Goal: Task Accomplishment & Management: Complete application form

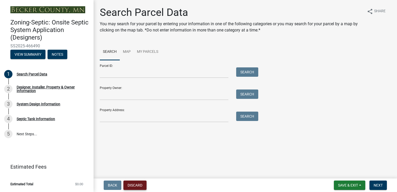
click at [140, 183] on button "Discard" at bounding box center [134, 184] width 23 height 9
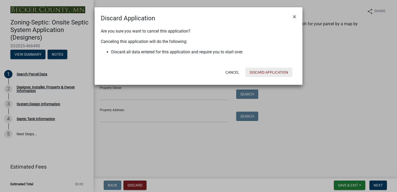
click at [259, 70] on button "Discard Application" at bounding box center [269, 72] width 47 height 9
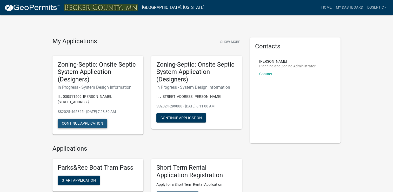
click at [82, 118] on button "Continue Application" at bounding box center [83, 122] width 50 height 9
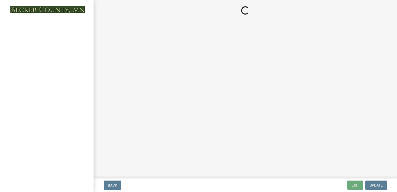
select select "55497d75-c43f-4635-a730-e0737ce05d56"
select select "25258e87-3ef9-4f1c-a5f1-75a1d463abfb"
select select "011fbff4-a41d-4a75-9bd8-71c7e6c69e0d"
select select "85fdfef2-2683-4311-b5d5-5505f6411127"
select select "d95a9312-c8a1-4ec7-8581-25dbcf440a1f"
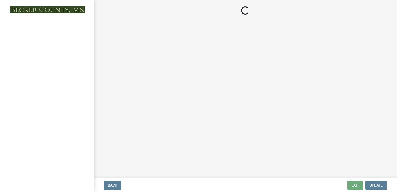
select select "ba735beb-519e-40f0-ae20-62d65fc4c46b"
select select "ef698bf5-6172-44c1-9ffb-522c07469aed"
select select "384fc250-a67e-4e5e-a6e0-19116deb63e7"
select select "a0c59fcd-b61c-4c3a-90a8-e70849750c47"
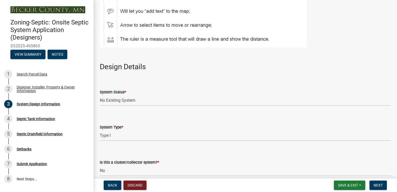
scroll to position [598, 0]
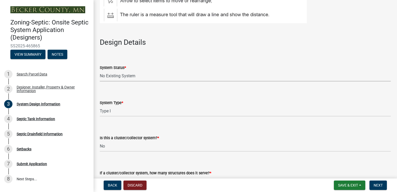
click at [130, 76] on select "Select Item... No Existing System Replacement System Failing System (Cesspool, …" at bounding box center [245, 76] width 291 height 11
click at [100, 71] on select "Select Item... No Existing System Replacement System Failing System (Cesspool, …" at bounding box center [245, 76] width 291 height 11
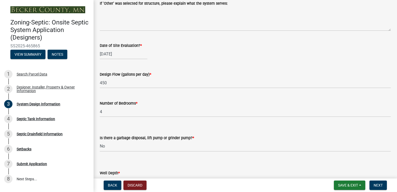
scroll to position [831, 0]
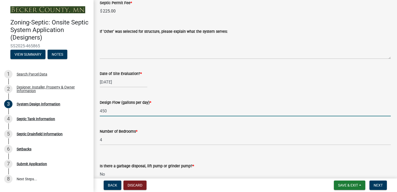
drag, startPoint x: 107, startPoint y: 111, endPoint x: 96, endPoint y: 110, distance: 10.9
click at [96, 110] on div "Design Flow (gallons per day) * 450" at bounding box center [245, 104] width 299 height 24
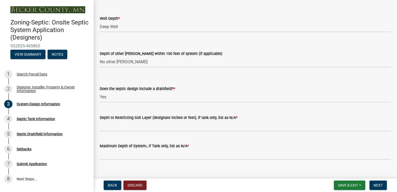
scroll to position [1021, 0]
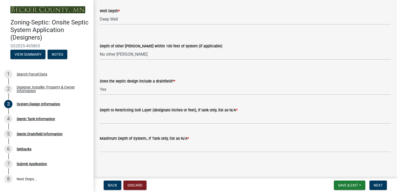
type input "600"
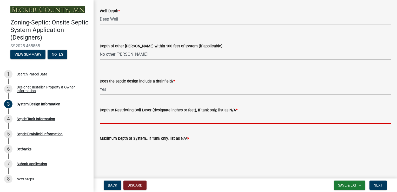
click at [174, 120] on input "Depth to Restricting Soil Layer (designate inches or feet), If tank only, list …" at bounding box center [245, 118] width 291 height 11
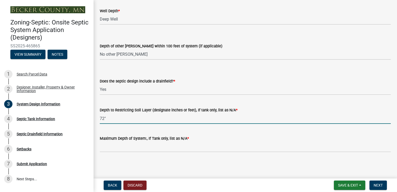
type input "72""
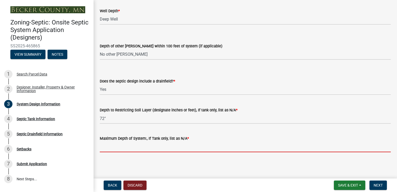
click at [171, 151] on input "Maximum Depth of System:, If Tank only, list as N/A *" at bounding box center [245, 146] width 291 height 11
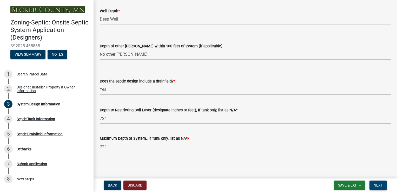
type input "72""
click at [383, 185] on button "Next" at bounding box center [377, 184] width 17 height 9
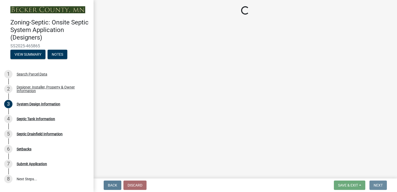
scroll to position [0, 0]
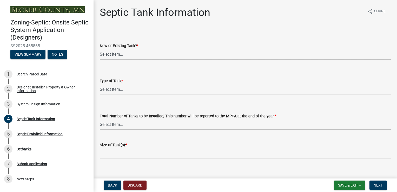
click at [104, 55] on select "Select Item... New Existing Both -New and Existing Tank" at bounding box center [245, 54] width 291 height 11
click at [100, 49] on select "Select Item... New Existing Both -New and Existing Tank" at bounding box center [245, 54] width 291 height 11
select select "f9fbe67c-c1cf-4a63-8ad4-799ce56b7f21"
click at [103, 91] on select "Select Item... Single Septic Tank Compartmented Tank Single Tank plus Compartme…" at bounding box center [245, 89] width 291 height 11
click at [100, 84] on select "Select Item... Single Septic Tank Compartmented Tank Single Tank plus Compartme…" at bounding box center [245, 89] width 291 height 11
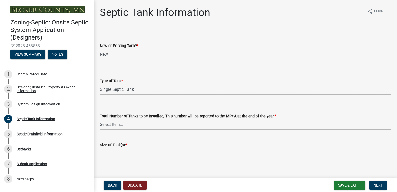
select select "755580e7-6a23-4f31-b987-1fba436fc27e"
click at [110, 126] on select "Select Item... 0 1 2 3 4" at bounding box center [245, 124] width 291 height 11
click at [100, 119] on select "Select Item... 0 1 2 3 4" at bounding box center [245, 124] width 291 height 11
select select "52556460-45fa-4026-a6c2-c70bb0823cb5"
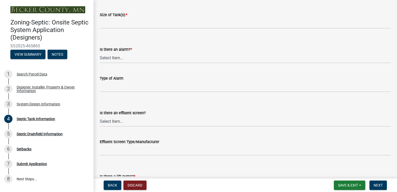
scroll to position [104, 0]
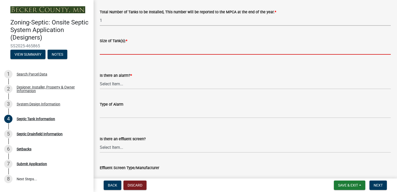
click at [109, 51] on input "Size of Tank(s): *" at bounding box center [245, 49] width 291 height 11
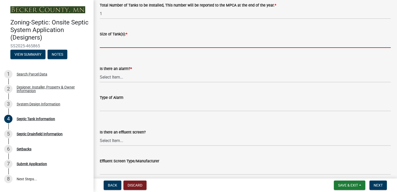
scroll to position [130, 0]
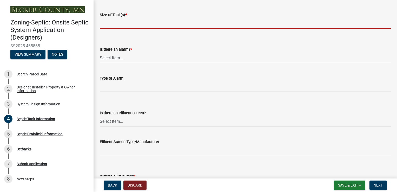
type input "1500"
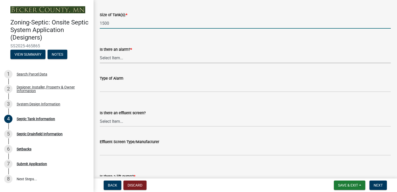
click at [115, 58] on select "Select Item... Yes No" at bounding box center [245, 57] width 291 height 11
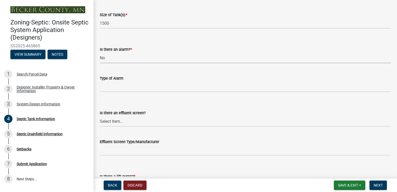
click at [100, 52] on select "Select Item... Yes No" at bounding box center [245, 57] width 291 height 11
select select "16f08e72-e833-4cd6-9035-d5a26ecbf3c9"
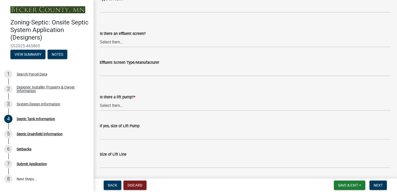
scroll to position [182, 0]
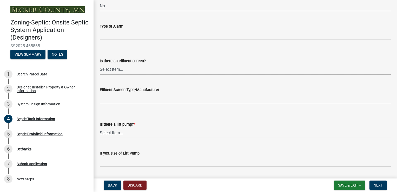
click at [115, 70] on select "Select Item... Yes No" at bounding box center [245, 69] width 291 height 11
click at [100, 64] on select "Select Item... Yes No" at bounding box center [245, 69] width 291 height 11
select select "a956bcdf-8f12-4f61-bfc1-a6e229dc0595"
click at [109, 130] on select "Select Item... Yes No" at bounding box center [245, 132] width 291 height 11
click at [100, 127] on select "Select Item... Yes No" at bounding box center [245, 132] width 291 height 11
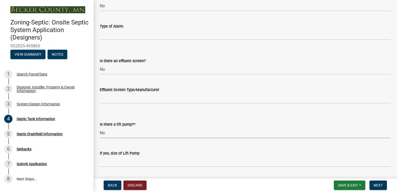
select select "ba43cfd8-3223-4e93-a41d-8bc71aa45820"
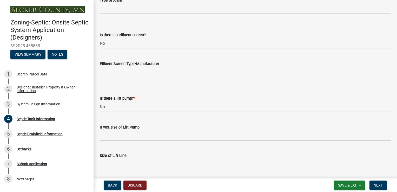
scroll to position [199, 0]
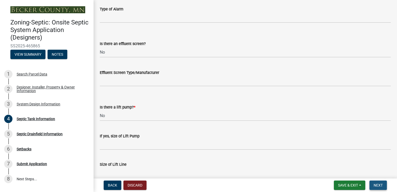
click at [374, 184] on span "Next" at bounding box center [378, 185] width 9 height 4
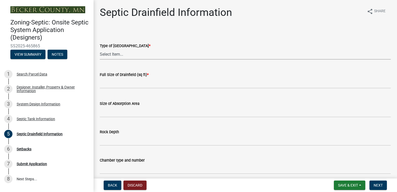
click at [106, 54] on select "Select Item... Chamber Trench Rock Trench Gravelless Mound Pressure Bed Seepage…" at bounding box center [245, 54] width 291 height 11
click at [100, 49] on select "Select Item... Chamber Trench Rock Trench Gravelless Mound Pressure Bed Seepage…" at bounding box center [245, 54] width 291 height 11
select select "aff5a67c-96fc-4cda-a582-7f2b3a4cd22a"
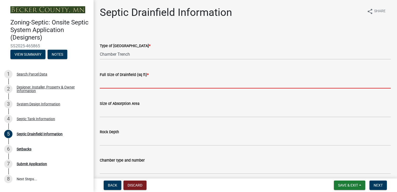
click at [107, 86] on input "text" at bounding box center [245, 83] width 291 height 11
type input "500"
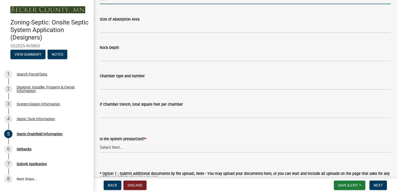
scroll to position [104, 0]
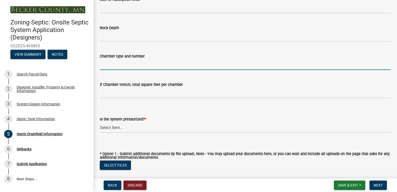
click at [135, 66] on input "Chamber type and number" at bounding box center [245, 64] width 291 height 11
type input "[PERSON_NAME]"
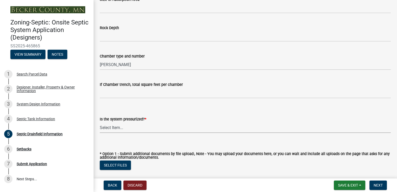
click at [119, 126] on select "Select Item... Yes No" at bounding box center [245, 127] width 291 height 11
click at [100, 122] on select "Select Item... Yes No" at bounding box center [245, 127] width 291 height 11
select select "8e987edc-9e69-430b-9b11-ad589d3299ec"
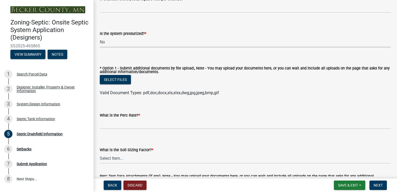
scroll to position [208, 0]
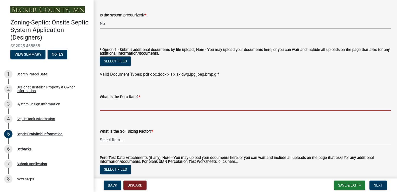
click at [133, 108] on input "What is the Perc Rate? *" at bounding box center [245, 105] width 291 height 11
type input "3.2"
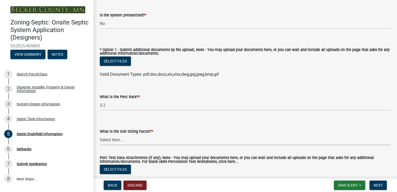
click at [120, 139] on select "Select Item... 0.00 0.24 0.45 0.50 0.60 0.78 .83 1.27 1.67" at bounding box center [245, 139] width 291 height 11
click at [100, 134] on select "Select Item... 0.00 0.24 0.45 0.50 0.60 0.78 .83 1.27 1.67" at bounding box center [245, 139] width 291 height 11
select select "dac4ac35-55b4-499a-b025-a1e3fbf96bb4"
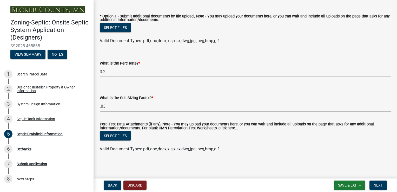
scroll to position [242, 0]
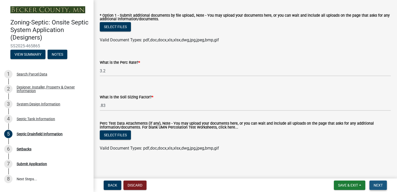
click at [378, 186] on span "Next" at bounding box center [378, 185] width 9 height 4
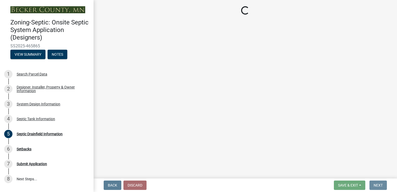
scroll to position [0, 0]
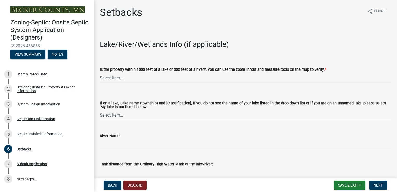
click at [103, 77] on select "Select Item... Yes No" at bounding box center [245, 77] width 291 height 11
click at [100, 72] on select "Select Item... Yes No" at bounding box center [245, 77] width 291 height 11
select select "479aafb6-b6e6-4f54-9b3a-e9d3c09fb6b0"
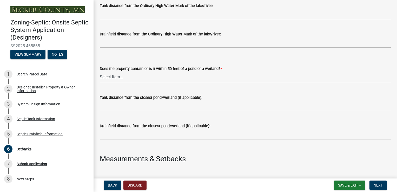
scroll to position [182, 0]
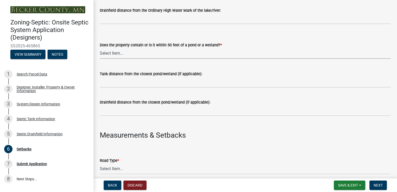
click at [120, 54] on select "Select Item... Yes No" at bounding box center [245, 53] width 291 height 11
click at [100, 48] on select "Select Item... Yes No" at bounding box center [245, 53] width 291 height 11
select select "23044af5-43bb-4cf5-8aef-2716db2ce5fc"
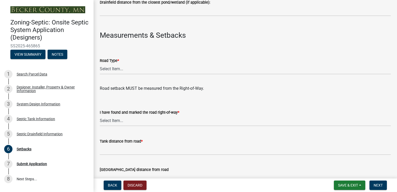
scroll to position [286, 0]
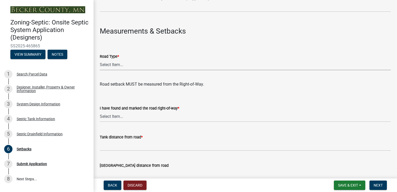
click at [111, 67] on select "Select Item... State County Public / Township Private Easement [GEOGRAPHIC_DATA]" at bounding box center [245, 65] width 291 height 11
click at [100, 60] on select "Select Item... State County Public / Township Private Easement [GEOGRAPHIC_DATA]" at bounding box center [245, 65] width 291 height 11
select select "341aaaa4-06c5-40e5-817d-62b65c9e97ec"
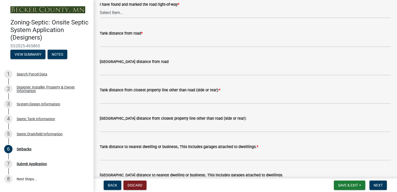
scroll to position [390, 0]
click at [114, 12] on select "Select Item... Yes No" at bounding box center [245, 12] width 291 height 11
click at [100, 7] on select "Select Item... Yes No" at bounding box center [245, 12] width 291 height 11
select select "2c0c9673-cfd8-4d5e-8ea6-73593e257713"
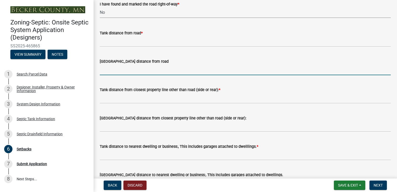
click at [118, 70] on input "[GEOGRAPHIC_DATA] distance from road" at bounding box center [245, 69] width 291 height 11
type input "68'"
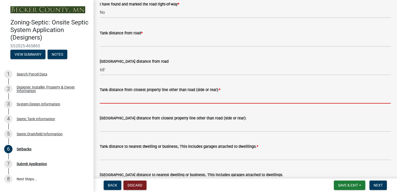
click at [115, 100] on input "Tank distance from closest property line other than road (side or rear): *" at bounding box center [245, 98] width 291 height 11
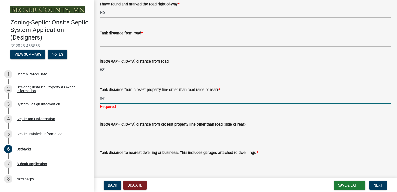
type input "84'"
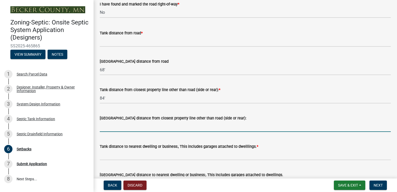
click at [149, 133] on wm-data-entity-input "[GEOGRAPHIC_DATA] distance from closest property line other than road (side or …" at bounding box center [245, 122] width 291 height 28
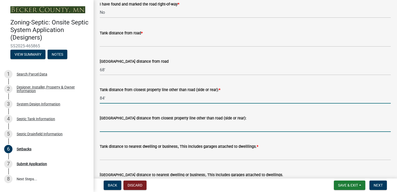
click at [103, 95] on input "84'" at bounding box center [245, 98] width 291 height 11
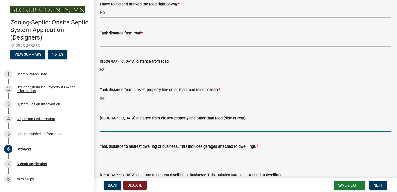
click at [114, 126] on input "[GEOGRAPHIC_DATA] distance from closest property line other than road (side or …" at bounding box center [245, 126] width 291 height 11
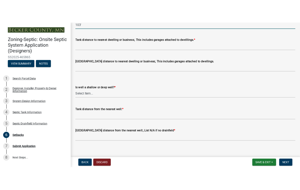
scroll to position [518, 0]
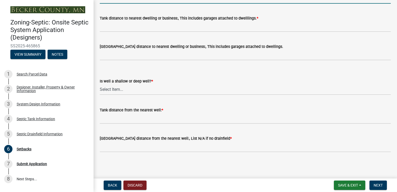
type input "103'"
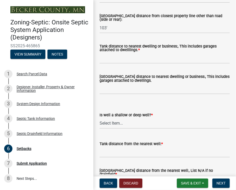
scroll to position [507, 0]
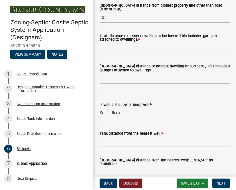
click at [126, 53] on input "Tank distance to nearest dwelling or business:, This includes garages attached …" at bounding box center [165, 48] width 130 height 11
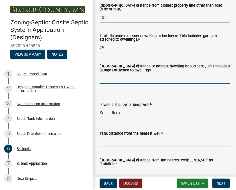
click at [122, 84] on input "[GEOGRAPHIC_DATA] distance to nearest dwelling or business:, This includes gara…" at bounding box center [165, 78] width 130 height 11
drag, startPoint x: 106, startPoint y: 56, endPoint x: 96, endPoint y: 56, distance: 10.4
click at [96, 53] on div "Tank distance to nearest dwelling or business:, This includes garages attached …" at bounding box center [165, 40] width 138 height 26
type input "18'"
click at [125, 84] on input "[GEOGRAPHIC_DATA] distance to nearest dwelling or business:, This includes gara…" at bounding box center [165, 78] width 130 height 11
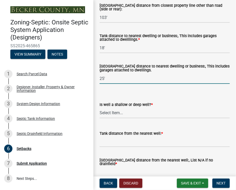
type input "25'"
click at [112, 118] on select "Select Item... Deep Well Shallow Well No Well - Connected or to be connected to…" at bounding box center [165, 113] width 130 height 11
click at [100, 115] on select "Select Item... Deep Well Shallow Well No Well - Connected or to be connected to…" at bounding box center [165, 113] width 130 height 11
select select "cf78f1da-f066-4305-88a2-864abad1fa52"
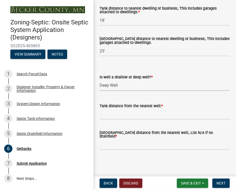
scroll to position [539, 0]
click at [107, 119] on input "Tank distance from the nearest well: *" at bounding box center [165, 114] width 130 height 11
type input "113'"
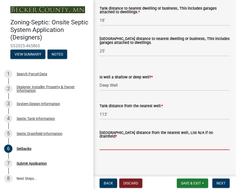
click at [103, 147] on input "[GEOGRAPHIC_DATA] distance from the nearest well:, List N/A if no drainfield *" at bounding box center [165, 145] width 130 height 11
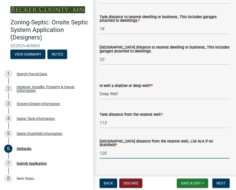
scroll to position [513, 0]
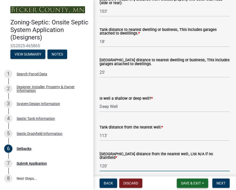
type input "120'"
click at [192, 182] on span "Save & Exit" at bounding box center [191, 183] width 20 height 4
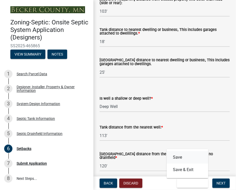
click at [183, 157] on button "Save" at bounding box center [188, 157] width 42 height 12
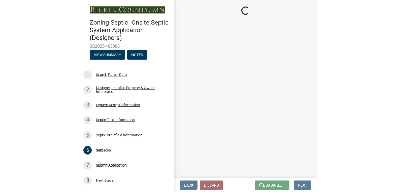
scroll to position [0, 0]
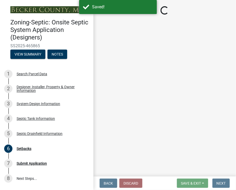
select select "479aafb6-b6e6-4f54-9b3a-e9d3c09fb6b0"
select select "23044af5-43bb-4cf5-8aef-2716db2ce5fc"
select select "341aaaa4-06c5-40e5-817d-62b65c9e97ec"
select select "2c0c9673-cfd8-4d5e-8ea6-73593e257713"
select select "cf78f1da-f066-4305-88a2-864abad1fa52"
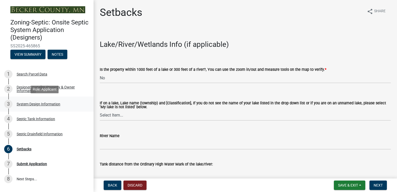
click at [37, 103] on div "System Design Information" at bounding box center [39, 104] width 44 height 4
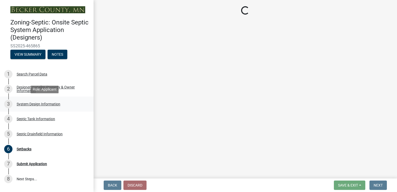
select select "55497d75-c43f-4635-a730-e0737ce05d56"
select select "25258e87-3ef9-4f1c-a5f1-75a1d463abfb"
select select "011fbff4-a41d-4a75-9bd8-71c7e6c69e0d"
select select "85fdfef2-2683-4311-b5d5-5505f6411127"
select select "d95a9312-c8a1-4ec7-8581-25dbcf440a1f"
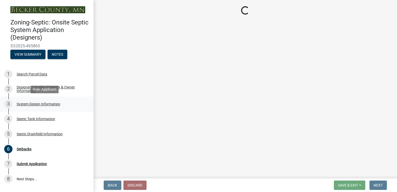
select select "ba735beb-519e-40f0-ae20-62d65fc4c46b"
select select "ef698bf5-6172-44c1-9ffb-522c07469aed"
select select "384fc250-a67e-4e5e-a6e0-19116deb63e7"
select select "a0c59fcd-b61c-4c3a-90a8-e70849750c47"
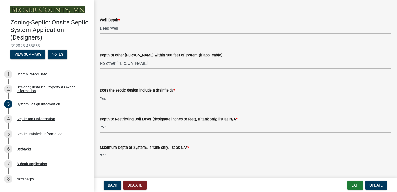
scroll to position [1021, 0]
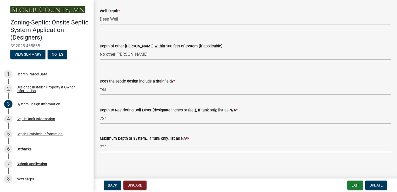
drag, startPoint x: 107, startPoint y: 148, endPoint x: 98, endPoint y: 146, distance: 8.9
click at [98, 146] on div "Maximum Depth of System:, If Tank only, list as N/A * 72"" at bounding box center [245, 140] width 299 height 24
type input "36'"
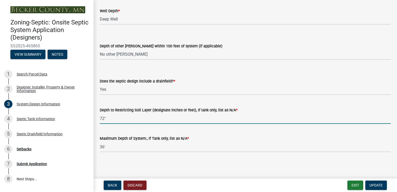
drag, startPoint x: 104, startPoint y: 117, endPoint x: 100, endPoint y: 117, distance: 3.9
click at [100, 117] on input "72"" at bounding box center [245, 118] width 291 height 11
type input "36""
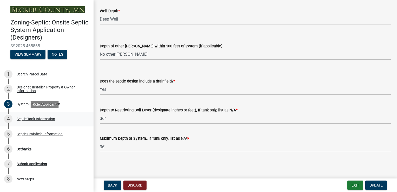
click at [47, 118] on div "Septic Tank Information" at bounding box center [36, 119] width 38 height 4
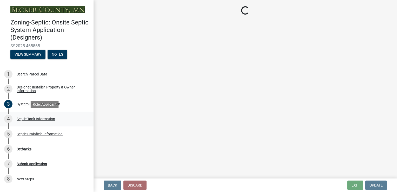
select select "f9fbe67c-c1cf-4a63-8ad4-799ce56b7f21"
select select "755580e7-6a23-4f31-b987-1fba436fc27e"
select select "52556460-45fa-4026-a6c2-c70bb0823cb5"
select select "16f08e72-e833-4cd6-9035-d5a26ecbf3c9"
select select "a956bcdf-8f12-4f61-bfc1-a6e229dc0595"
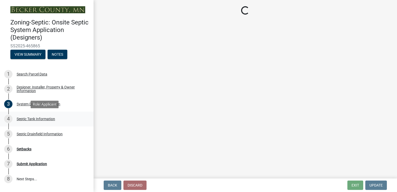
select select "ba43cfd8-3223-4e93-a41d-8bc71aa45820"
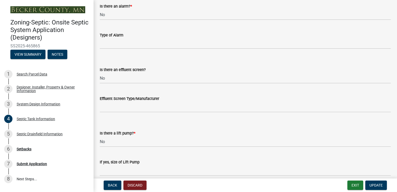
scroll to position [147, 0]
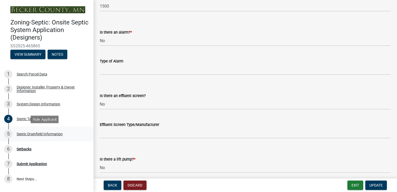
click at [41, 134] on div "Septic Drainfield Information" at bounding box center [40, 134] width 46 height 4
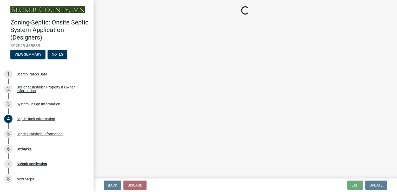
select select "aff5a67c-96fc-4cda-a582-7f2b3a4cd22a"
select select "8e987edc-9e69-430b-9b11-ad589d3299ec"
select select "dac4ac35-55b4-499a-b025-a1e3fbf96bb4"
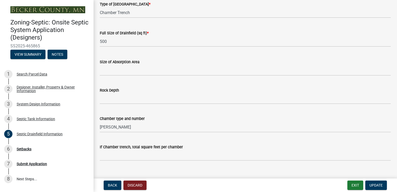
scroll to position [26, 0]
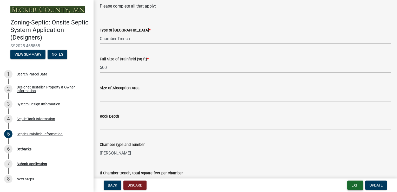
click at [356, 182] on button "Exit" at bounding box center [355, 184] width 16 height 9
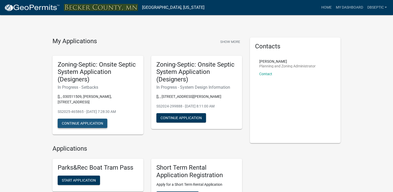
click at [91, 118] on button "Continue Application" at bounding box center [83, 122] width 50 height 9
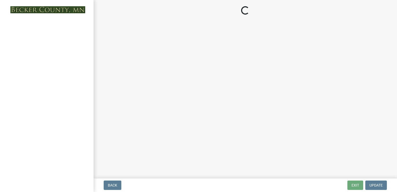
select select "479aafb6-b6e6-4f54-9b3a-e9d3c09fb6b0"
select select "23044af5-43bb-4cf5-8aef-2716db2ce5fc"
select select "341aaaa4-06c5-40e5-817d-62b65c9e97ec"
select select "2c0c9673-cfd8-4d5e-8ea6-73593e257713"
select select "cf78f1da-f066-4305-88a2-864abad1fa52"
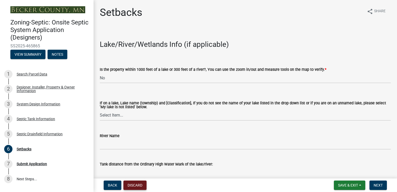
click at [139, 185] on button "Discard" at bounding box center [134, 184] width 23 height 9
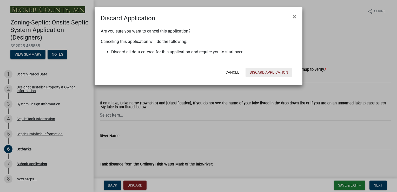
click at [267, 72] on button "Discard Application" at bounding box center [269, 72] width 47 height 9
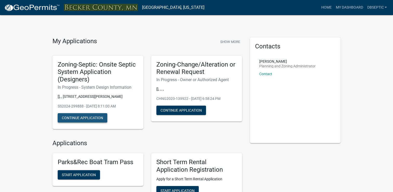
click at [77, 121] on button "Continue Application" at bounding box center [83, 117] width 50 height 9
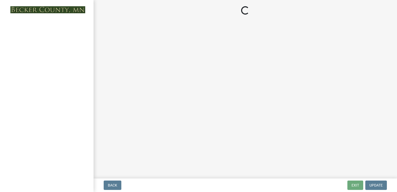
select select "743fc4c7-7903-4e73-bfd1-f0cf50051370"
select select "25258e87-3ef9-4f1c-a5f1-75a1d463abfb"
select select "011fbff4-a41d-4a75-9bd8-71c7e6c69e0d"
select select "85fdfef2-2683-4311-b5d5-5505f6411127"
select select "d95a9312-c8a1-4ec7-8581-25dbcf440a1f"
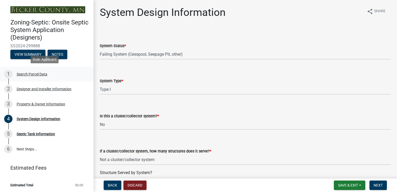
click at [35, 76] on div "1 Search Parcel Data" at bounding box center [44, 74] width 81 height 8
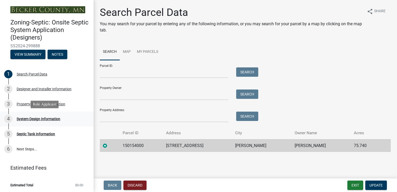
click at [38, 122] on div "4 System Design Information" at bounding box center [44, 119] width 81 height 8
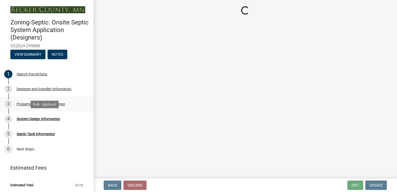
select select "743fc4c7-7903-4e73-bfd1-f0cf50051370"
select select "25258e87-3ef9-4f1c-a5f1-75a1d463abfb"
select select "011fbff4-a41d-4a75-9bd8-71c7e6c69e0d"
select select "85fdfef2-2683-4311-b5d5-5505f6411127"
select select "d95a9312-c8a1-4ec7-8581-25dbcf440a1f"
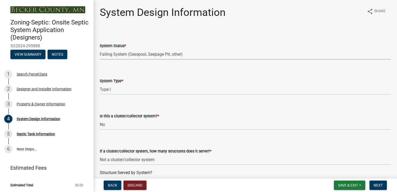
click at [128, 54] on select "Select Item... No Existing System Replacement System Failing System (Cesspool, …" at bounding box center [245, 54] width 291 height 11
click at [100, 49] on select "Select Item... No Existing System Replacement System Failing System (Cesspool, …" at bounding box center [245, 54] width 291 height 11
select select "55497d75-c43f-4635-a730-e0737ce05d56"
click at [38, 74] on div "Search Parcel Data" at bounding box center [32, 74] width 31 height 4
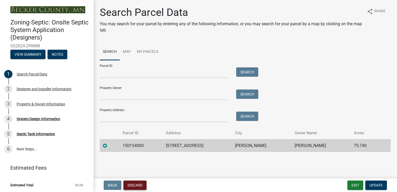
click at [137, 184] on button "Discard" at bounding box center [134, 184] width 23 height 9
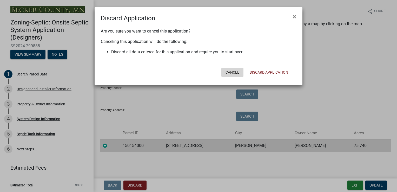
click at [235, 71] on button "Cancel" at bounding box center [232, 72] width 22 height 9
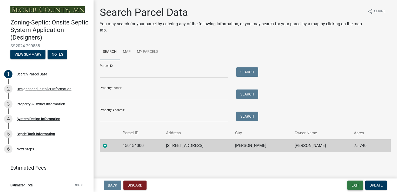
click at [354, 184] on button "Exit" at bounding box center [355, 184] width 16 height 9
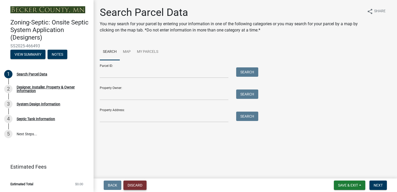
click at [139, 184] on button "Discard" at bounding box center [134, 184] width 23 height 9
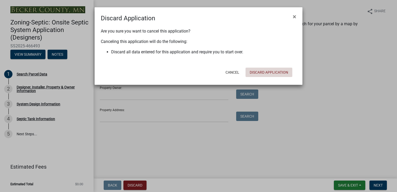
click at [269, 73] on button "Discard Application" at bounding box center [269, 72] width 47 height 9
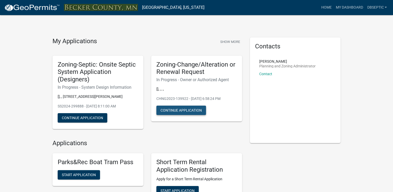
click at [171, 108] on button "Continue Application" at bounding box center [181, 109] width 50 height 9
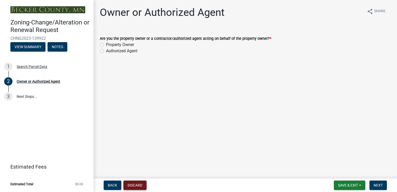
click at [137, 185] on button "Discard" at bounding box center [134, 184] width 23 height 9
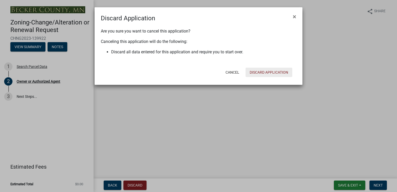
click at [272, 73] on button "Discard Application" at bounding box center [269, 72] width 47 height 9
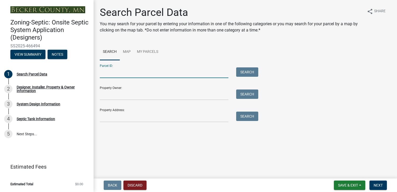
click at [177, 75] on input "Parcel ID:" at bounding box center [164, 72] width 129 height 11
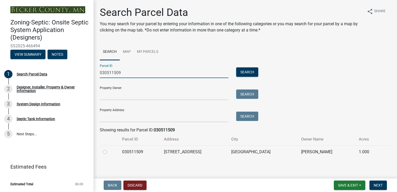
type input "030511509"
click at [109, 149] on label at bounding box center [109, 149] width 0 height 0
click at [109, 151] on input "radio" at bounding box center [110, 150] width 3 height 3
radio input "true"
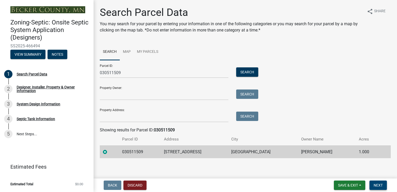
click at [380, 184] on span "Next" at bounding box center [378, 185] width 9 height 4
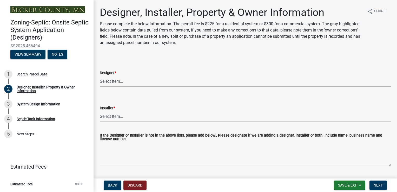
click at [119, 83] on select "Select Item... OTHER – Not listed (please add in next field and we will add to …" at bounding box center [245, 81] width 291 height 11
click at [100, 76] on select "Select Item... OTHER – Not listed (please add in next field and we will add to …" at bounding box center [245, 81] width 291 height 11
select select "93568ba9-377d-4c4d-ade0-18cfa13ae8d1"
click at [115, 116] on select "Select Item... OTHER – Not listed (please add in next field and we will add to …" at bounding box center [245, 116] width 291 height 11
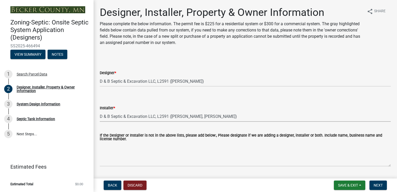
click at [100, 111] on select "Select Item... OTHER – Not listed (please add in next field and we will add to …" at bounding box center [245, 116] width 291 height 11
select select "93d16d8d-28e7-42bc-9d67-35bae6067bdd"
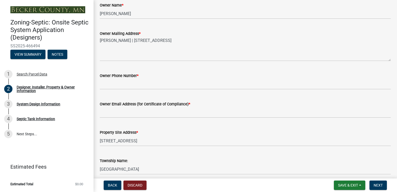
scroll to position [234, 0]
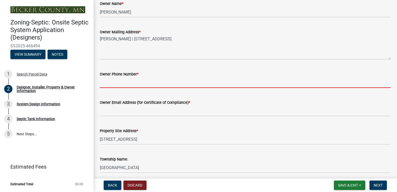
click at [123, 84] on input "Owner Phone Number *" at bounding box center [245, 82] width 291 height 11
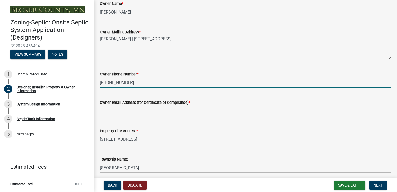
type input "[PHONE_NUMBER]"
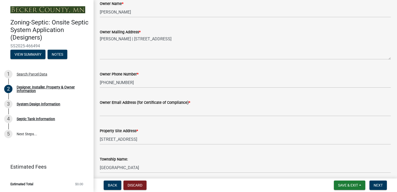
click at [123, 117] on wm-data-entity-input "Owner Email Address (for Certificate of Compliance) *" at bounding box center [245, 106] width 291 height 28
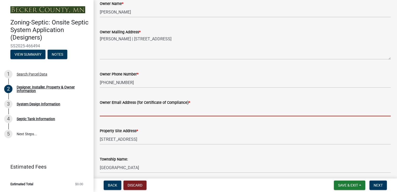
click at [129, 109] on input "Owner Email Address (for Certificate of Compliance) *" at bounding box center [245, 110] width 291 height 11
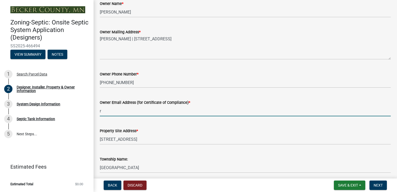
type input "[EMAIL_ADDRESS][PERSON_NAME][DOMAIN_NAME]"
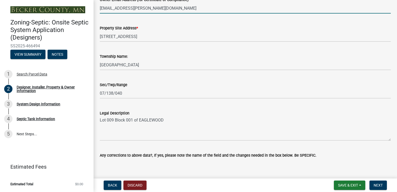
scroll to position [367, 0]
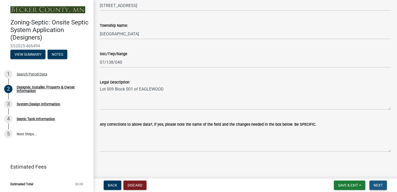
click at [377, 184] on span "Next" at bounding box center [378, 185] width 9 height 4
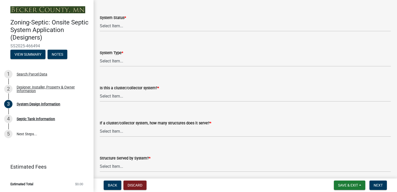
scroll to position [650, 0]
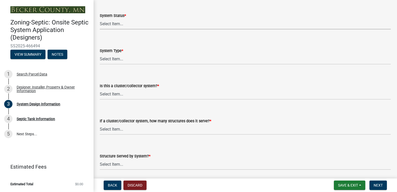
click at [115, 25] on select "Select Item... No Existing System Replacement System Failing System (Cesspool, …" at bounding box center [245, 24] width 291 height 11
click at [100, 19] on select "Select Item... No Existing System Replacement System Failing System (Cesspool, …" at bounding box center [245, 24] width 291 height 11
select select "55497d75-c43f-4635-a730-e0737ce05d56"
click at [115, 58] on select "Select Item... Type I Type II Type III Type IV Type V" at bounding box center [245, 59] width 291 height 11
click at [100, 54] on select "Select Item... Type I Type II Type III Type IV Type V" at bounding box center [245, 59] width 291 height 11
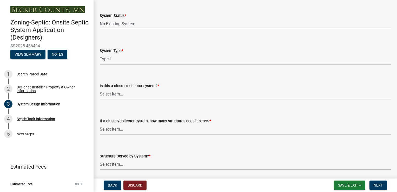
select select "25258e87-3ef9-4f1c-a5f1-75a1d463abfb"
click at [112, 93] on select "Select Item... Yes No" at bounding box center [245, 94] width 291 height 11
click at [100, 89] on select "Select Item... Yes No" at bounding box center [245, 94] width 291 height 11
select select "011fbff4-a41d-4a75-9bd8-71c7e6c69e0d"
click at [116, 127] on select "Select Item... Not a cluster/collector system 1 2 3 4 5 6 7 8 9 10" at bounding box center [245, 129] width 291 height 11
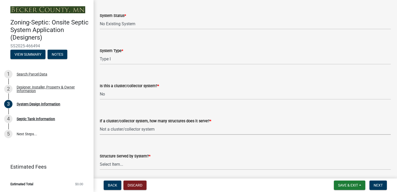
click at [100, 124] on select "Select Item... Not a cluster/collector system 1 2 3 4 5 6 7 8 9 10" at bounding box center [245, 129] width 291 height 11
select select "85fdfef2-2683-4311-b5d5-5505f6411127"
click at [113, 164] on select "Select Item... Commercial Resort Commercial - Non Resort Other Full-Time Dwelli…" at bounding box center [245, 164] width 291 height 11
click at [100, 159] on select "Select Item... Commercial Resort Commercial - Non Resort Other Full-Time Dwelli…" at bounding box center [245, 164] width 291 height 11
select select "d95a9312-c8a1-4ec7-8581-25dbcf440a1f"
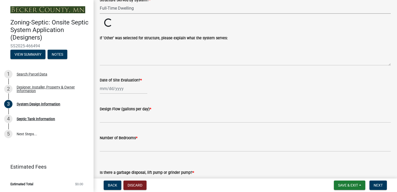
scroll to position [831, 0]
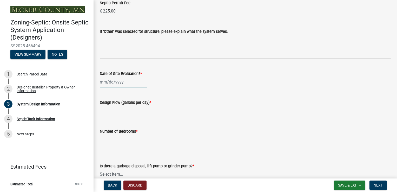
click at [122, 84] on div at bounding box center [124, 82] width 48 height 11
select select "8"
select select "2025"
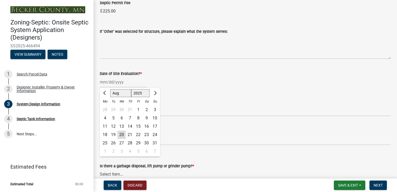
click at [104, 134] on div "18" at bounding box center [105, 134] width 8 height 8
type input "[DATE]"
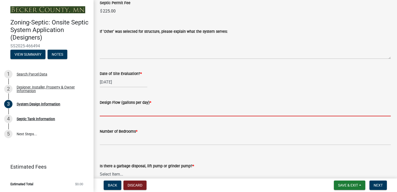
click at [113, 110] on input "text" at bounding box center [245, 110] width 291 height 11
type input "600"
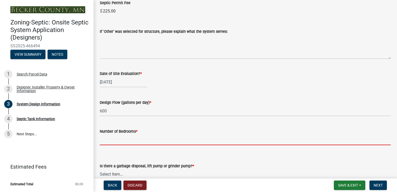
click at [116, 140] on input "Number of Bedrooms *" at bounding box center [245, 139] width 291 height 11
type input "4"
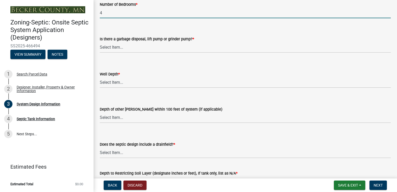
scroll to position [961, 0]
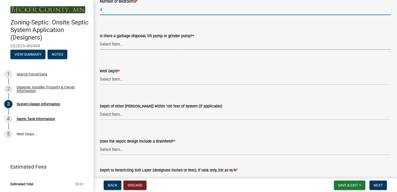
click at [118, 42] on select "Select Item... Yes No" at bounding box center [245, 44] width 291 height 11
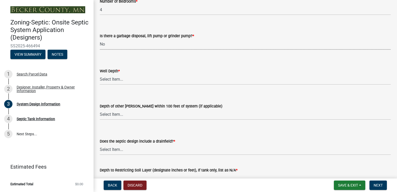
click at [100, 39] on select "Select Item... Yes No" at bounding box center [245, 44] width 291 height 11
select select "ba735beb-519e-40f0-ae20-62d65fc4c46b"
click at [110, 78] on select "Select Item... Deep Well Shallow Well Well not yet installed - To be drilled No…" at bounding box center [245, 79] width 291 height 11
click at [100, 74] on select "Select Item... Deep Well Shallow Well Well not yet installed - To be drilled No…" at bounding box center [245, 79] width 291 height 11
select select "ef698bf5-6172-44c1-9ffb-522c07469aed"
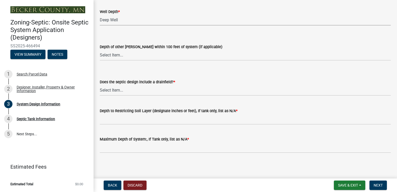
scroll to position [1021, 0]
click at [104, 88] on select "Select Item... Yes No Existing - COC must by submitted" at bounding box center [245, 89] width 291 height 11
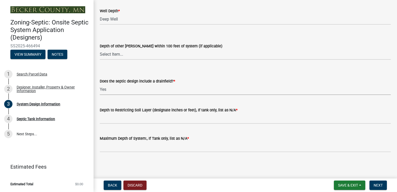
click at [100, 84] on select "Select Item... Yes No Existing - COC must by submitted" at bounding box center [245, 89] width 291 height 11
select select "a0c59fcd-b61c-4c3a-90a8-e70849750c47"
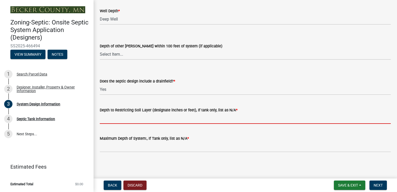
click at [114, 117] on input "Depth to Restricting Soil Layer (designate inches or feet), If tank only, list …" at bounding box center [245, 118] width 291 height 11
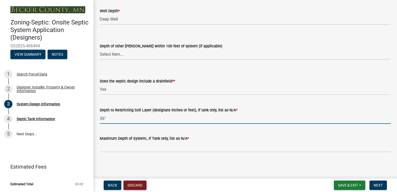
drag, startPoint x: 102, startPoint y: 118, endPoint x: 98, endPoint y: 118, distance: 4.2
click at [98, 118] on div "Depth to Restricting Soil Layer (designate inches or feet), If tank only, list …" at bounding box center [245, 112] width 299 height 24
type input "72""
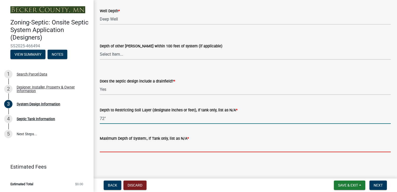
click at [112, 147] on input "Maximum Depth of System:, If Tank only, list as N/A *" at bounding box center [245, 146] width 291 height 11
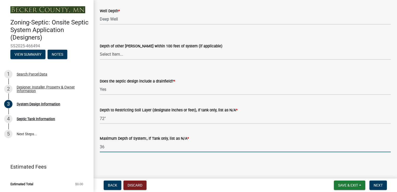
type input "36'"
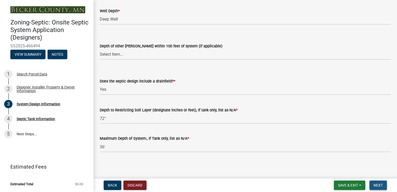
click at [379, 186] on span "Next" at bounding box center [378, 185] width 9 height 4
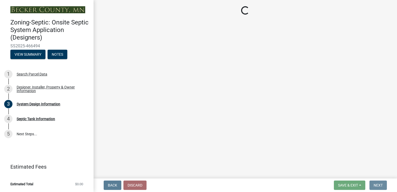
scroll to position [0, 0]
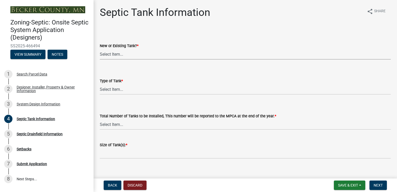
click at [123, 53] on select "Select Item... New Existing Both -New and Existing Tank" at bounding box center [245, 54] width 291 height 11
click at [100, 49] on select "Select Item... New Existing Both -New and Existing Tank" at bounding box center [245, 54] width 291 height 11
select select "f9fbe67c-c1cf-4a63-8ad4-799ce56b7f21"
drag, startPoint x: 112, startPoint y: 91, endPoint x: 113, endPoint y: 95, distance: 4.2
click at [112, 92] on select "Select Item... Single Septic Tank Compartmented Tank Single Tank plus Compartme…" at bounding box center [245, 89] width 291 height 11
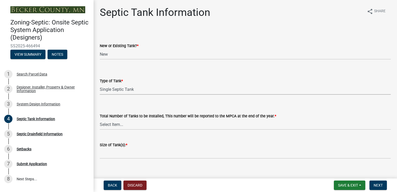
click at [100, 84] on select "Select Item... Single Septic Tank Compartmented Tank Single Tank plus Compartme…" at bounding box center [245, 89] width 291 height 11
select select "755580e7-6a23-4f31-b987-1fba436fc27e"
click at [110, 125] on select "Select Item... 0 1 2 3 4" at bounding box center [245, 124] width 291 height 11
click at [100, 119] on select "Select Item... 0 1 2 3 4" at bounding box center [245, 124] width 291 height 11
select select "52556460-45fa-4026-a6c2-c70bb0823cb5"
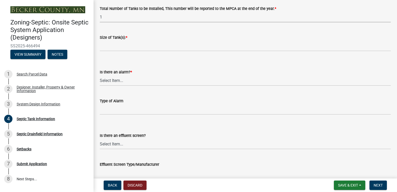
scroll to position [130, 0]
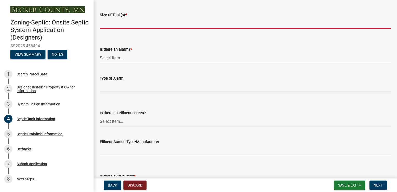
click at [133, 27] on input "Size of Tank(s): *" at bounding box center [245, 23] width 291 height 11
type input "1500"
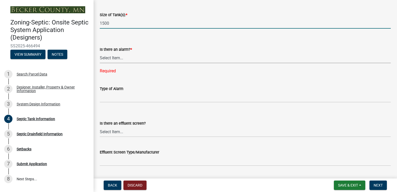
click at [113, 59] on select "Select Item... Yes No" at bounding box center [245, 57] width 291 height 11
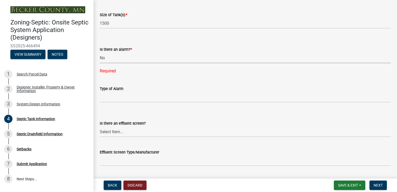
click at [100, 52] on select "Select Item... Yes No" at bounding box center [245, 57] width 291 height 11
select select "16f08e72-e833-4cd6-9035-d5a26ecbf3c9"
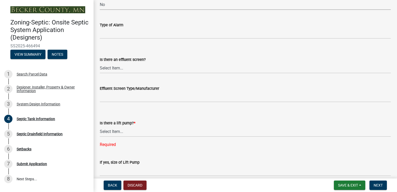
scroll to position [182, 0]
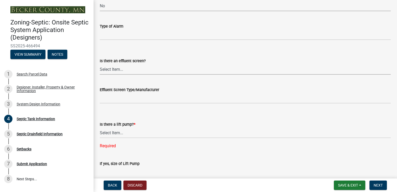
click at [112, 67] on select "Select Item... Yes No" at bounding box center [245, 69] width 291 height 11
click at [100, 64] on select "Select Item... Yes No" at bounding box center [245, 69] width 291 height 11
select select "a956bcdf-8f12-4f61-bfc1-a6e229dc0595"
click at [117, 131] on select "Select Item... Yes No" at bounding box center [245, 132] width 291 height 11
click at [100, 127] on select "Select Item... Yes No" at bounding box center [245, 132] width 291 height 11
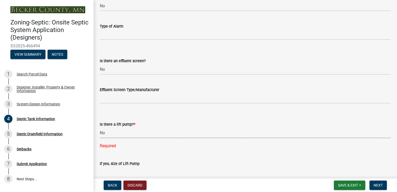
select select "ba43cfd8-3223-4e93-a41d-8bc71aa45820"
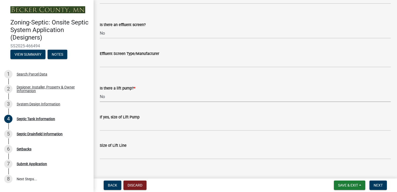
scroll to position [225, 0]
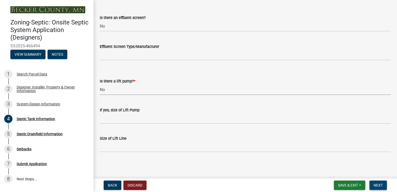
click at [375, 183] on span "Next" at bounding box center [378, 185] width 9 height 4
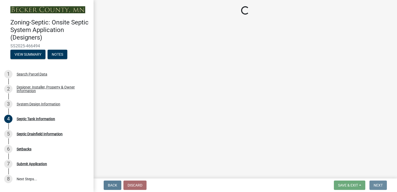
scroll to position [0, 0]
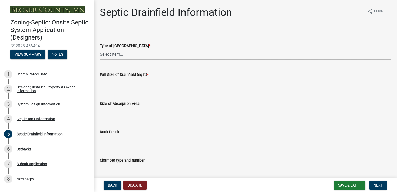
click at [113, 52] on select "Select Item... Chamber Trench Rock Trench Gravelless Mound Pressure Bed Seepage…" at bounding box center [245, 54] width 291 height 11
click at [100, 49] on select "Select Item... Chamber Trench Rock Trench Gravelless Mound Pressure Bed Seepage…" at bounding box center [245, 54] width 291 height 11
select select "aff5a67c-96fc-4cda-a582-7f2b3a4cd22a"
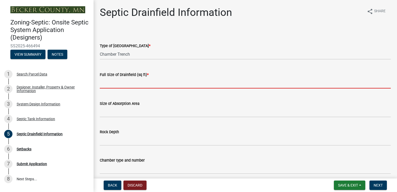
click at [112, 86] on input "text" at bounding box center [245, 83] width 291 height 11
type input "500"
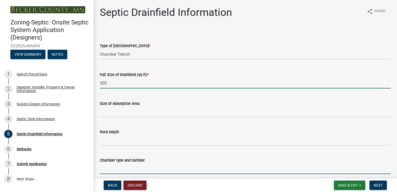
type input "[PERSON_NAME]"
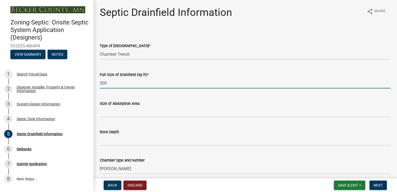
type input "3.2"
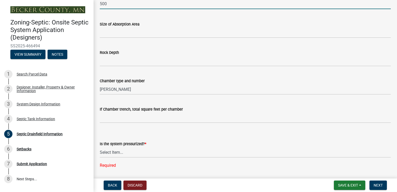
scroll to position [104, 0]
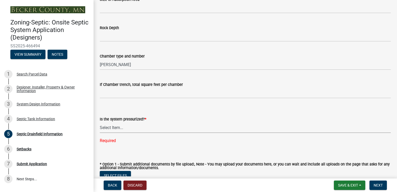
drag, startPoint x: 123, startPoint y: 128, endPoint x: 122, endPoint y: 133, distance: 4.5
click at [123, 129] on select "Select Item... Yes No" at bounding box center [245, 127] width 291 height 11
click at [100, 122] on select "Select Item... Yes No" at bounding box center [245, 127] width 291 height 11
select select "8e987edc-9e69-430b-9b11-ad589d3299ec"
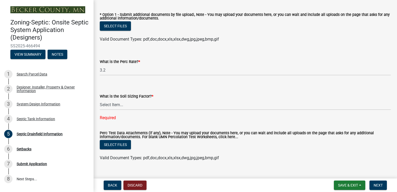
scroll to position [253, 0]
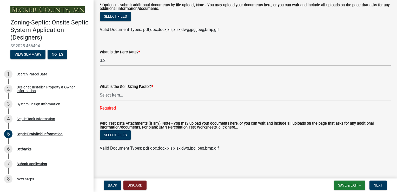
click at [135, 96] on select "Select Item... 0.00 0.24 0.45 0.50 0.60 0.78 .83 1.27 1.67" at bounding box center [245, 95] width 291 height 11
click at [100, 100] on select "Select Item... 0.00 0.24 0.45 0.50 0.60 0.78 .83 1.27 1.67" at bounding box center [245, 95] width 291 height 11
select select "dac4ac35-55b4-499a-b025-a1e3fbf96bb4"
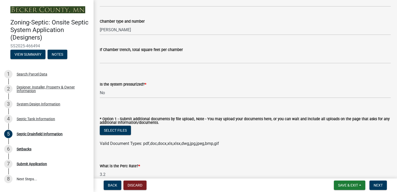
scroll to position [138, 0]
click at [378, 184] on span "Next" at bounding box center [378, 185] width 9 height 4
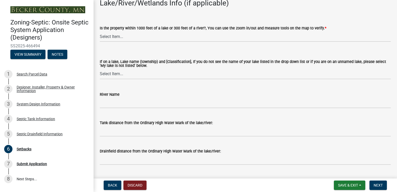
scroll to position [26, 0]
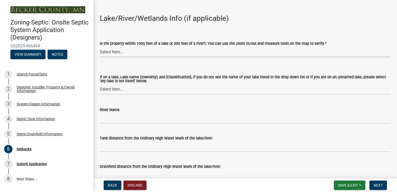
click at [105, 51] on select "Select Item... Yes No" at bounding box center [245, 52] width 291 height 11
click at [100, 47] on select "Select Item... Yes No" at bounding box center [245, 52] width 291 height 11
select select "479aafb6-b6e6-4f54-9b3a-e9d3c09fb6b0"
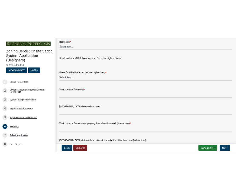
scroll to position [338, 0]
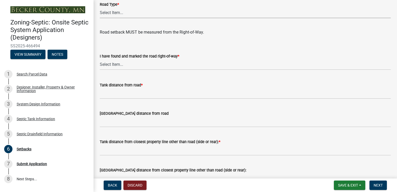
click at [112, 12] on select "Select Item... State County Public / Township Private Easement [GEOGRAPHIC_DATA]" at bounding box center [245, 13] width 291 height 11
click at [100, 8] on select "Select Item... State County Public / Township Private Easement [GEOGRAPHIC_DATA]" at bounding box center [245, 13] width 291 height 11
select select "341aaaa4-06c5-40e5-817d-62b65c9e97ec"
click at [110, 64] on select "Select Item... Yes No" at bounding box center [245, 64] width 291 height 11
click at [100, 59] on select "Select Item... Yes No" at bounding box center [245, 64] width 291 height 11
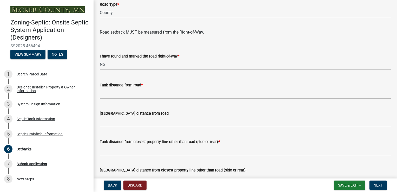
select select "2c0c9673-cfd8-4d5e-8ea6-73593e257713"
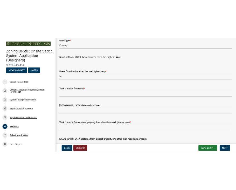
scroll to position [352, 0]
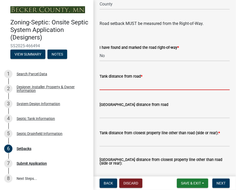
click at [126, 90] on input "Tank distance from road *" at bounding box center [165, 85] width 130 height 11
type input "68'"
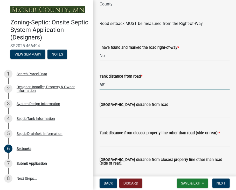
click at [113, 118] on input "[GEOGRAPHIC_DATA] distance from road" at bounding box center [165, 113] width 130 height 11
type input "84'"
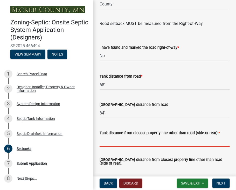
click at [129, 147] on input "Tank distance from closest property line other than road (side or rear): *" at bounding box center [165, 141] width 130 height 11
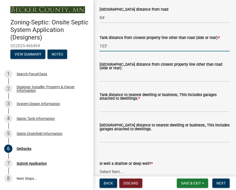
scroll to position [456, 0]
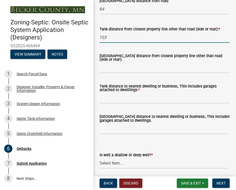
type input "103'"
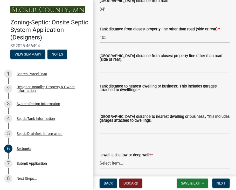
click at [135, 73] on input "[GEOGRAPHIC_DATA] distance from closest property line other than road (side or …" at bounding box center [165, 68] width 130 height 11
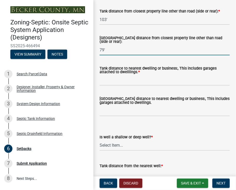
scroll to position [482, 0]
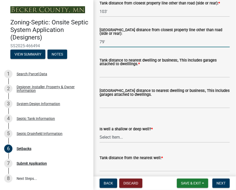
type input "79'"
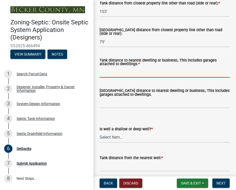
click at [132, 78] on input "Tank distance to nearest dwelling or business:, This includes garages attached …" at bounding box center [165, 72] width 130 height 11
type input "18'"
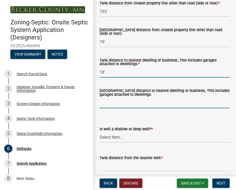
click at [122, 108] on input "[GEOGRAPHIC_DATA] distance to nearest dwelling or business:, This includes gara…" at bounding box center [165, 103] width 130 height 11
type input "25'"
click at [123, 143] on select "Select Item... Deep Well Shallow Well No Well - Connected or to be connected to…" at bounding box center [165, 137] width 130 height 11
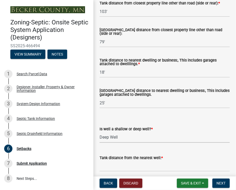
click at [100, 139] on select "Select Item... Deep Well Shallow Well No Well - Connected or to be connected to…" at bounding box center [165, 137] width 130 height 11
select select "cf78f1da-f066-4305-88a2-864abad1fa52"
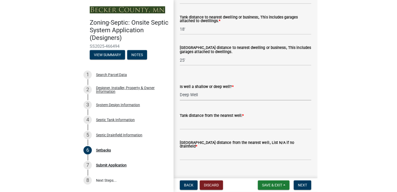
scroll to position [539, 0]
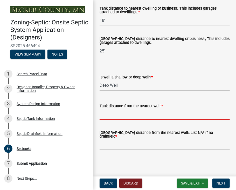
click at [132, 119] on input "Tank distance from the nearest well: *" at bounding box center [165, 114] width 130 height 11
type input "113'"
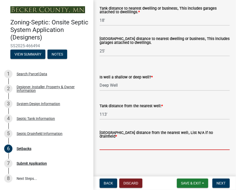
click at [132, 147] on input "[GEOGRAPHIC_DATA] distance from the nearest well:, List N/A if no drainfield *" at bounding box center [165, 145] width 130 height 11
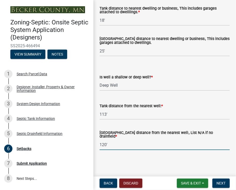
type input "120'"
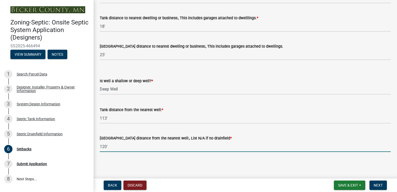
scroll to position [518, 0]
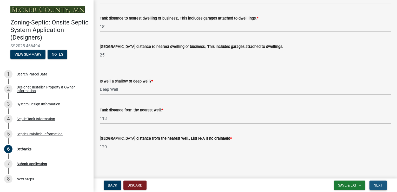
click at [379, 184] on span "Next" at bounding box center [378, 185] width 9 height 4
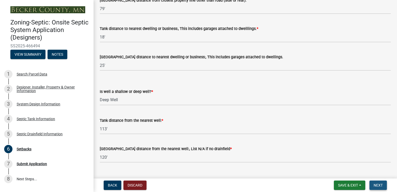
scroll to position [528, 0]
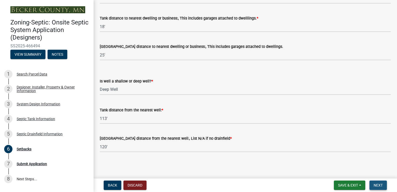
click at [379, 183] on span "Next" at bounding box center [378, 185] width 9 height 4
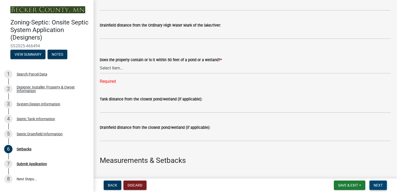
scroll to position [138, 0]
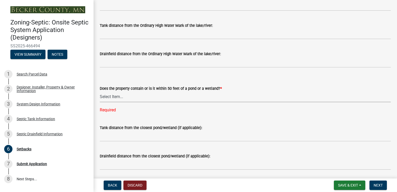
click at [114, 96] on select "Select Item... Yes No" at bounding box center [245, 96] width 291 height 11
click at [100, 91] on select "Select Item... Yes No" at bounding box center [245, 96] width 291 height 11
select select "23044af5-43bb-4cf5-8aef-2716db2ce5fc"
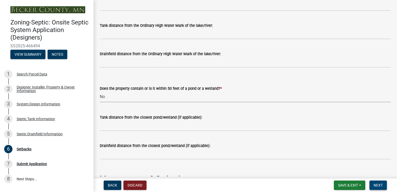
click at [374, 184] on span "Next" at bounding box center [378, 185] width 9 height 4
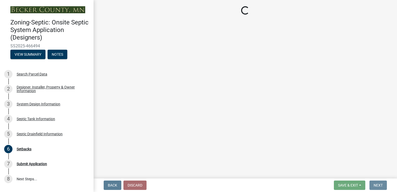
scroll to position [0, 0]
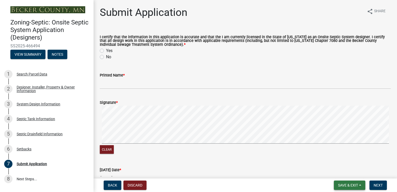
click at [348, 183] on span "Save & Exit" at bounding box center [348, 185] width 20 height 4
click at [334, 160] on button "Save" at bounding box center [345, 159] width 42 height 12
click at [27, 102] on div "System Design Information" at bounding box center [39, 104] width 44 height 4
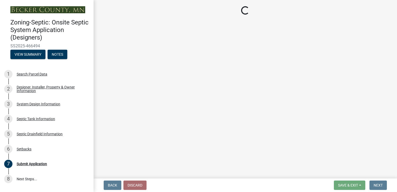
select select "55497d75-c43f-4635-a730-e0737ce05d56"
select select "25258e87-3ef9-4f1c-a5f1-75a1d463abfb"
select select "011fbff4-a41d-4a75-9bd8-71c7e6c69e0d"
select select "85fdfef2-2683-4311-b5d5-5505f6411127"
select select "d95a9312-c8a1-4ec7-8581-25dbcf440a1f"
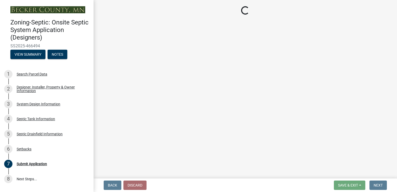
select select "ba735beb-519e-40f0-ae20-62d65fc4c46b"
select select "ef698bf5-6172-44c1-9ffb-522c07469aed"
select select "a0c59fcd-b61c-4c3a-90a8-e70849750c47"
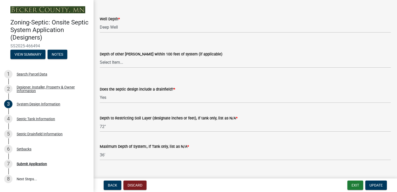
scroll to position [1021, 0]
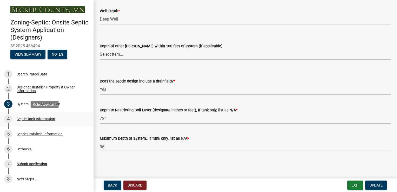
click at [48, 118] on div "Septic Tank Information" at bounding box center [36, 119] width 38 height 4
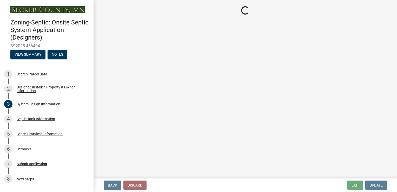
select select "f9fbe67c-c1cf-4a63-8ad4-799ce56b7f21"
select select "755580e7-6a23-4f31-b987-1fba436fc27e"
select select "52556460-45fa-4026-a6c2-c70bb0823cb5"
select select "16f08e72-e833-4cd6-9035-d5a26ecbf3c9"
select select "a956bcdf-8f12-4f61-bfc1-a6e229dc0595"
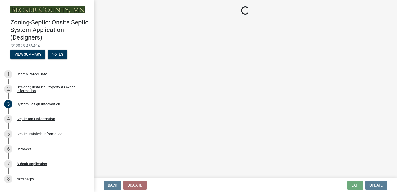
select select "ba43cfd8-3223-4e93-a41d-8bc71aa45820"
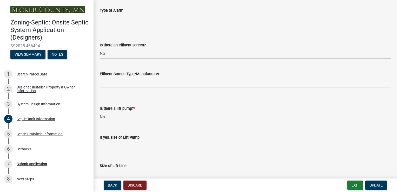
scroll to position [225, 0]
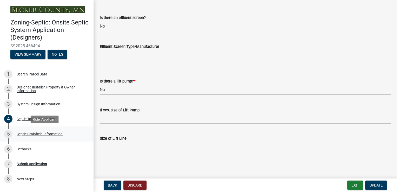
click at [61, 131] on div "5 Septic Drainfield Information" at bounding box center [44, 134] width 81 height 8
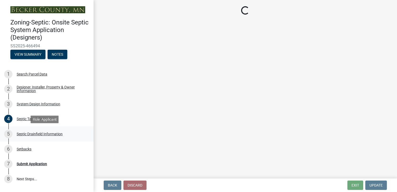
scroll to position [0, 0]
select select "aff5a67c-96fc-4cda-a582-7f2b3a4cd22a"
select select "8e987edc-9e69-430b-9b11-ad589d3299ec"
select select "dac4ac35-55b4-499a-b025-a1e3fbf96bb4"
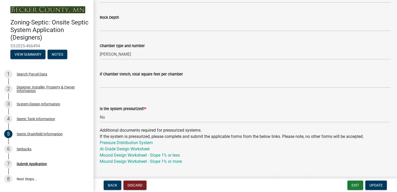
scroll to position [113, 0]
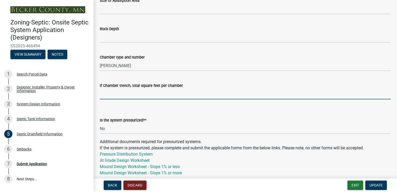
click at [107, 93] on input "If Chamber trench, total square feet per chamber" at bounding box center [245, 94] width 291 height 11
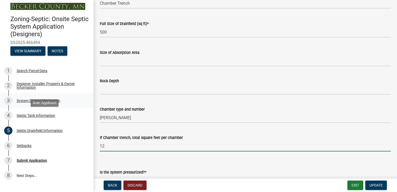
scroll to position [0, 0]
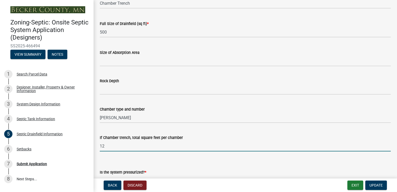
type input "12"
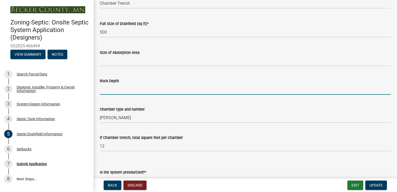
click at [113, 88] on input "Rock Depth" at bounding box center [245, 89] width 291 height 11
type input "12""
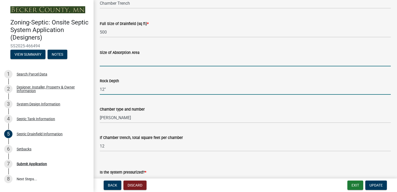
click at [127, 64] on input "Size of Absorption Area" at bounding box center [245, 61] width 291 height 11
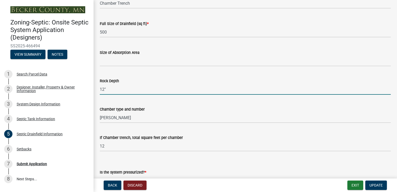
drag, startPoint x: 108, startPoint y: 88, endPoint x: 91, endPoint y: 83, distance: 17.6
click at [98, 88] on div "Rock Depth 12"" at bounding box center [245, 82] width 299 height 24
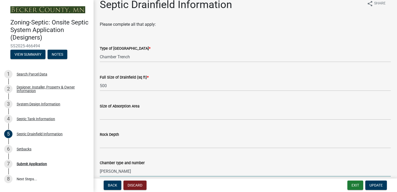
scroll to position [119, 0]
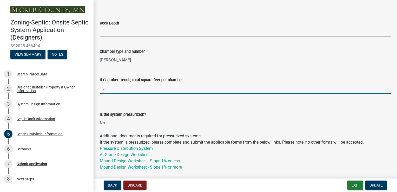
type input "15"
click at [146, 84] on input "15" at bounding box center [245, 88] width 291 height 11
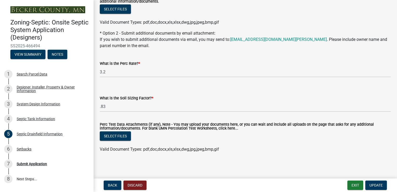
scroll to position [321, 0]
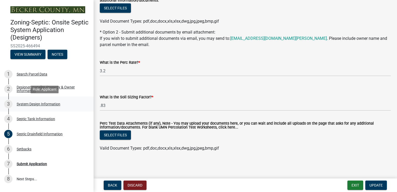
click at [43, 105] on div "System Design Information" at bounding box center [39, 104] width 44 height 4
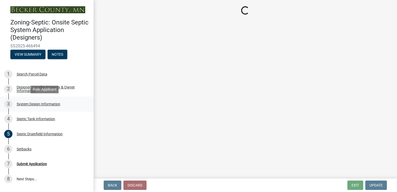
scroll to position [0, 0]
select select "55497d75-c43f-4635-a730-e0737ce05d56"
select select "25258e87-3ef9-4f1c-a5f1-75a1d463abfb"
select select "011fbff4-a41d-4a75-9bd8-71c7e6c69e0d"
select select "85fdfef2-2683-4311-b5d5-5505f6411127"
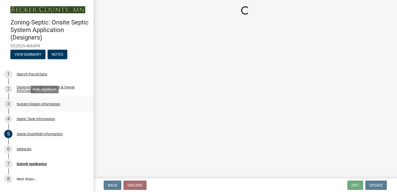
select select "d95a9312-c8a1-4ec7-8581-25dbcf440a1f"
select select "ba735beb-519e-40f0-ae20-62d65fc4c46b"
select select "ef698bf5-6172-44c1-9ffb-522c07469aed"
select select "a0c59fcd-b61c-4c3a-90a8-e70849750c47"
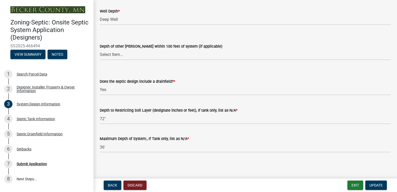
scroll to position [1021, 0]
click at [37, 118] on div "Septic Tank Information" at bounding box center [36, 119] width 38 height 4
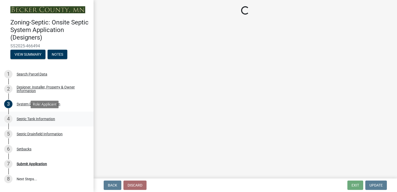
scroll to position [0, 0]
select select "f9fbe67c-c1cf-4a63-8ad4-799ce56b7f21"
select select "755580e7-6a23-4f31-b987-1fba436fc27e"
select select "52556460-45fa-4026-a6c2-c70bb0823cb5"
select select "16f08e72-e833-4cd6-9035-d5a26ecbf3c9"
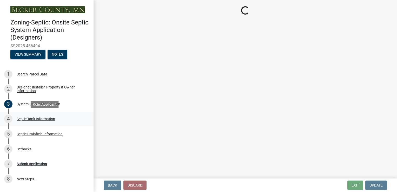
select select "a956bcdf-8f12-4f61-bfc1-a6e229dc0595"
select select "ba43cfd8-3223-4e93-a41d-8bc71aa45820"
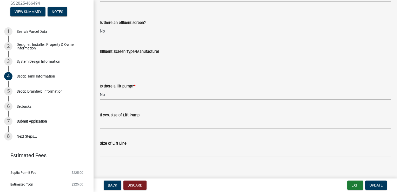
scroll to position [225, 0]
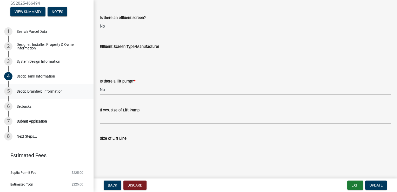
click at [45, 91] on div "Septic Drainfield Information" at bounding box center [40, 91] width 46 height 4
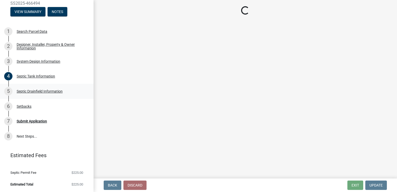
scroll to position [0, 0]
select select "aff5a67c-96fc-4cda-a582-7f2b3a4cd22a"
select select "8e987edc-9e69-430b-9b11-ad589d3299ec"
select select "dac4ac35-55b4-499a-b025-a1e3fbf96bb4"
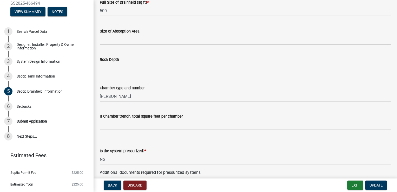
scroll to position [83, 0]
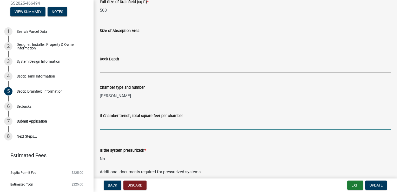
click at [105, 125] on input "If Chamber trench, total square feet per chamber" at bounding box center [245, 124] width 291 height 11
type input "15"
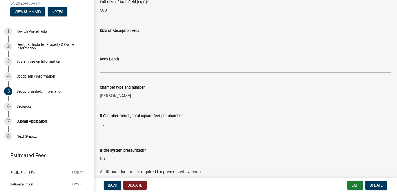
click at [175, 158] on select "Select Item... Yes No" at bounding box center [245, 158] width 291 height 11
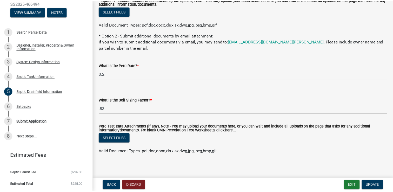
scroll to position [321, 0]
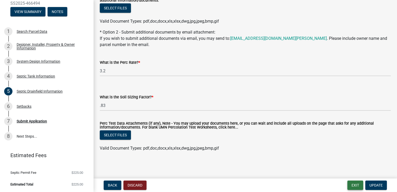
click at [354, 184] on button "Exit" at bounding box center [355, 184] width 16 height 9
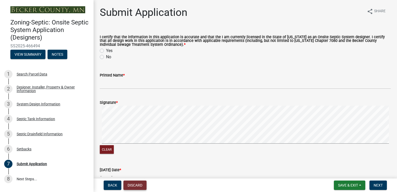
click at [136, 186] on button "Discard" at bounding box center [134, 184] width 23 height 9
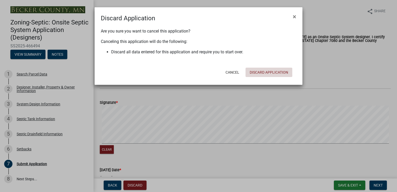
click at [255, 70] on button "Discard Application" at bounding box center [269, 72] width 47 height 9
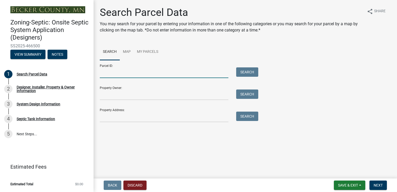
click at [104, 74] on input "Parcel ID:" at bounding box center [164, 72] width 129 height 11
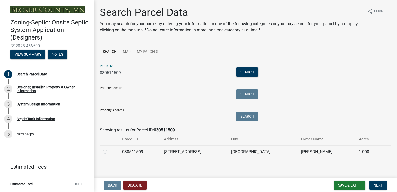
type input "030511509"
click at [109, 149] on label at bounding box center [109, 149] width 0 height 0
click at [109, 152] on input "radio" at bounding box center [110, 150] width 3 height 3
radio input "true"
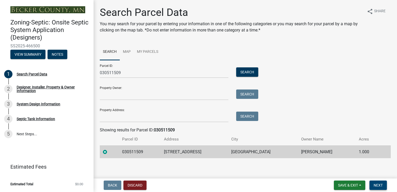
click at [377, 183] on span "Next" at bounding box center [378, 185] width 9 height 4
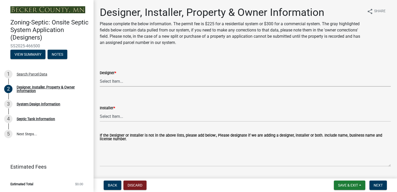
click at [117, 82] on select "Select Item... OTHER – Not listed (please add in next field and we will add to …" at bounding box center [245, 81] width 291 height 11
click at [100, 76] on select "Select Item... OTHER – Not listed (please add in next field and we will add to …" at bounding box center [245, 81] width 291 height 11
select select "93568ba9-377d-4c4d-ade0-18cfa13ae8d1"
click at [124, 117] on select "Select Item... OTHER – Not listed (please add in next field and we will add to …" at bounding box center [245, 116] width 291 height 11
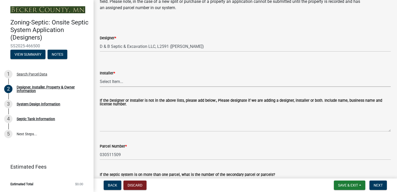
scroll to position [26, 0]
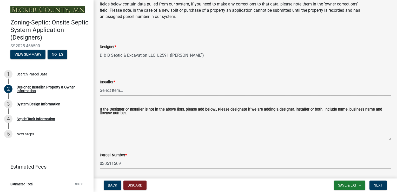
click at [116, 90] on select "Select Item... OTHER – Not listed (please add in next field and we will add to …" at bounding box center [245, 90] width 291 height 11
click at [100, 85] on select "Select Item... OTHER – Not listed (please add in next field and we will add to …" at bounding box center [245, 90] width 291 height 11
select select "93d16d8d-28e7-42bc-9d67-35bae6067bdd"
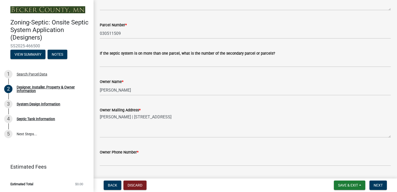
scroll to position [182, 0]
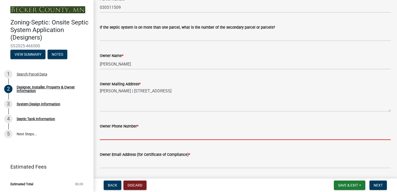
click at [133, 134] on input "Owner Phone Number *" at bounding box center [245, 134] width 291 height 11
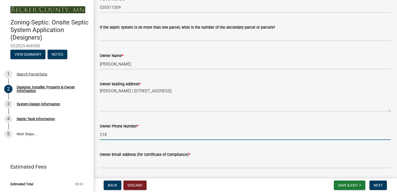
type input "[PHONE_NUMBER]"
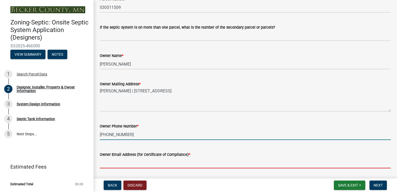
type input "[EMAIL_ADDRESS][PERSON_NAME][DOMAIN_NAME]"
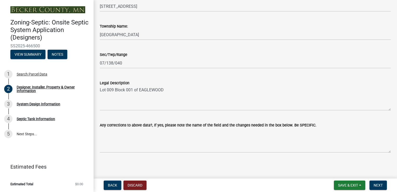
scroll to position [367, 0]
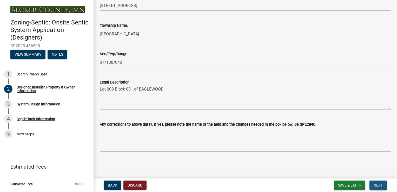
click at [373, 182] on button "Next" at bounding box center [377, 184] width 17 height 9
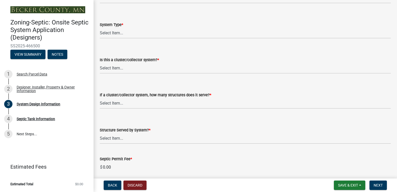
scroll to position [624, 0]
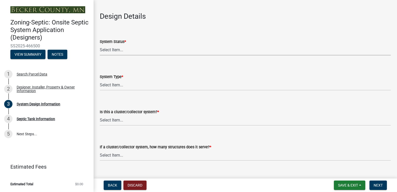
click at [112, 50] on select "Select Item... No Existing System Replacement System Failing System (Cesspool, …" at bounding box center [245, 50] width 291 height 11
click at [100, 45] on select "Select Item... No Existing System Replacement System Failing System (Cesspool, …" at bounding box center [245, 50] width 291 height 11
select select "55497d75-c43f-4635-a730-e0737ce05d56"
click at [115, 85] on select "Select Item... Type I Type II Type III Type IV Type V" at bounding box center [245, 85] width 291 height 11
click at [100, 80] on select "Select Item... Type I Type II Type III Type IV Type V" at bounding box center [245, 85] width 291 height 11
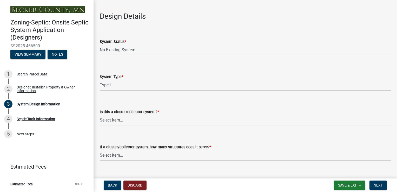
select select "25258e87-3ef9-4f1c-a5f1-75a1d463abfb"
click at [112, 119] on select "Select Item... Yes No" at bounding box center [245, 120] width 291 height 11
click at [100, 115] on select "Select Item... Yes No" at bounding box center [245, 120] width 291 height 11
select select "011fbff4-a41d-4a75-9bd8-71c7e6c69e0d"
click at [109, 155] on select "Select Item... Not a cluster/collector system 1 2 3 4 5 6 7 8 9 10" at bounding box center [245, 155] width 291 height 11
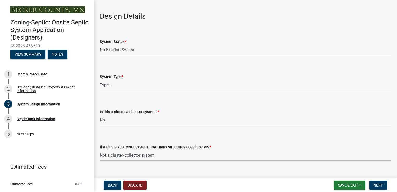
click at [100, 150] on select "Select Item... Not a cluster/collector system 1 2 3 4 5 6 7 8 9 10" at bounding box center [245, 155] width 291 height 11
select select "85fdfef2-2683-4311-b5d5-5505f6411127"
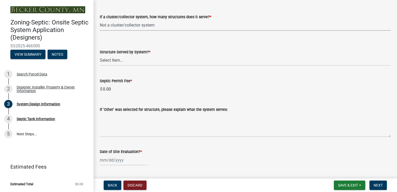
scroll to position [780, 0]
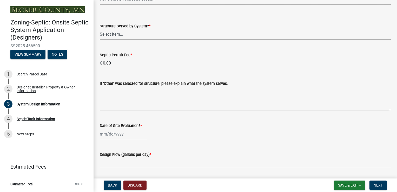
click at [105, 33] on select "Select Item... Commercial Resort Commercial - Non Resort Other Full-Time Dwelli…" at bounding box center [245, 34] width 291 height 11
click at [100, 29] on select "Select Item... Commercial Resort Commercial - Non Resort Other Full-Time Dwelli…" at bounding box center [245, 34] width 291 height 11
select select "d95a9312-c8a1-4ec7-8581-25dbcf440a1f"
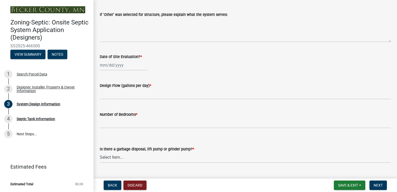
scroll to position [857, 0]
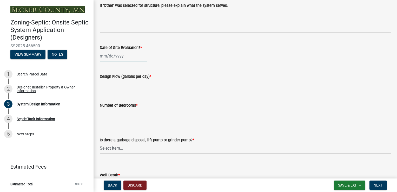
click at [109, 57] on div at bounding box center [124, 56] width 48 height 11
select select "8"
select select "2025"
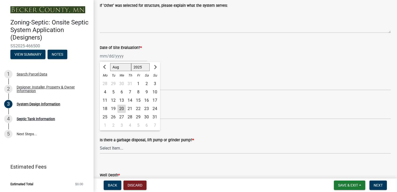
click at [105, 108] on div "18" at bounding box center [105, 108] width 8 height 8
type input "[DATE]"
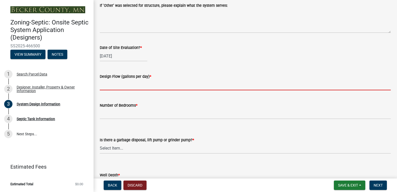
click at [110, 86] on input "text" at bounding box center [245, 85] width 291 height 11
type input "600"
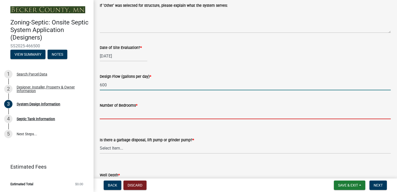
type input "4"
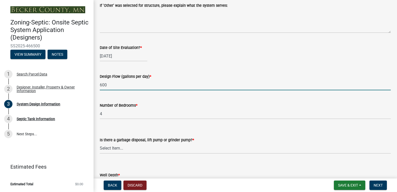
type input "72""
type input "36'"
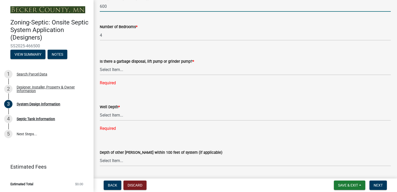
scroll to position [961, 0]
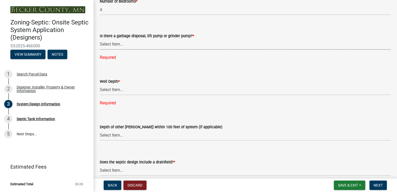
click at [113, 45] on select "Select Item... Yes No" at bounding box center [245, 44] width 291 height 11
click at [100, 39] on select "Select Item... Yes No" at bounding box center [245, 44] width 291 height 11
select select "ba735beb-519e-40f0-ae20-62d65fc4c46b"
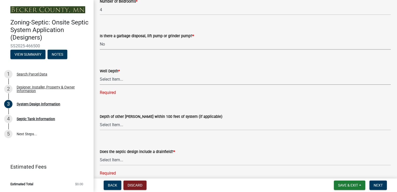
click at [111, 79] on select "Select Item... Deep Well Shallow Well Well not yet installed - To be drilled No…" at bounding box center [245, 79] width 291 height 11
click at [100, 74] on select "Select Item... Deep Well Shallow Well Well not yet installed - To be drilled No…" at bounding box center [245, 79] width 291 height 11
select select "ef698bf5-6172-44c1-9ffb-522c07469aed"
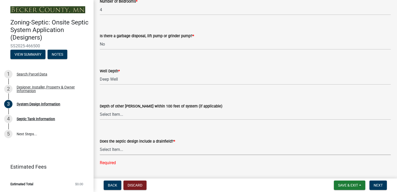
click at [111, 150] on select "Select Item... Yes No Existing - COC must by submitted" at bounding box center [245, 149] width 291 height 11
click at [100, 144] on select "Select Item... Yes No Existing - COC must by submitted" at bounding box center [245, 149] width 291 height 11
select select "a0c59fcd-b61c-4c3a-90a8-e70849750c47"
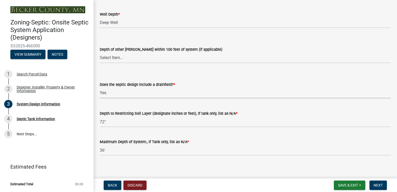
scroll to position [1021, 0]
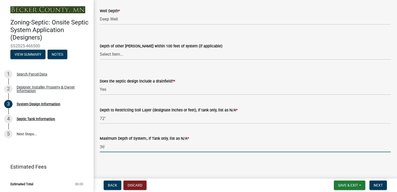
click at [112, 146] on input "36'" at bounding box center [245, 146] width 291 height 11
type input "36""
click at [380, 184] on span "Next" at bounding box center [378, 185] width 9 height 4
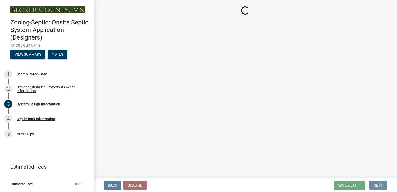
scroll to position [0, 0]
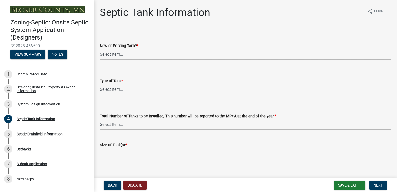
click at [114, 55] on select "Select Item... New Existing Both -New and Existing Tank" at bounding box center [245, 54] width 291 height 11
click at [100, 49] on select "Select Item... New Existing Both -New and Existing Tank" at bounding box center [245, 54] width 291 height 11
select select "f9fbe67c-c1cf-4a63-8ad4-799ce56b7f21"
click at [112, 86] on select "Select Item... Single Septic Tank Compartmented Tank Single Tank plus Compartme…" at bounding box center [245, 89] width 291 height 11
click at [100, 84] on select "Select Item... Single Septic Tank Compartmented Tank Single Tank plus Compartme…" at bounding box center [245, 89] width 291 height 11
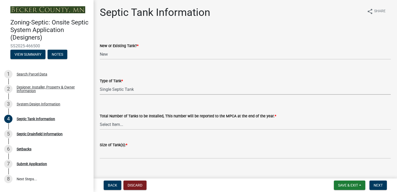
select select "755580e7-6a23-4f31-b987-1fba436fc27e"
click at [112, 125] on select "Select Item... 0 1 2 3 4" at bounding box center [245, 124] width 291 height 11
click at [100, 119] on select "Select Item... 0 1 2 3 4" at bounding box center [245, 124] width 291 height 11
select select "52556460-45fa-4026-a6c2-c70bb0823cb5"
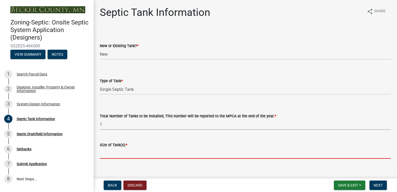
click at [105, 154] on input "Size of Tank(s): *" at bounding box center [245, 153] width 291 height 11
type input "1500 Gallon"
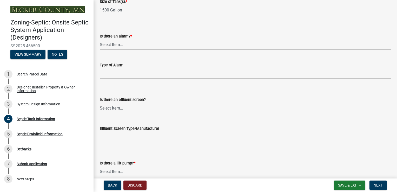
scroll to position [156, 0]
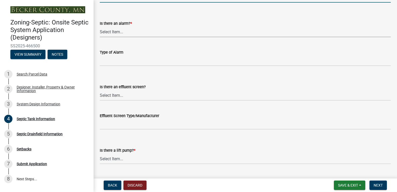
click at [113, 33] on select "Select Item... Yes No" at bounding box center [245, 32] width 291 height 11
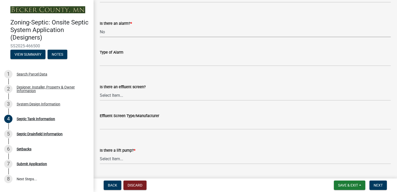
click at [100, 27] on select "Select Item... Yes No" at bounding box center [245, 32] width 291 height 11
select select "16f08e72-e833-4cd6-9035-d5a26ecbf3c9"
click at [113, 96] on select "Select Item... Yes No" at bounding box center [245, 95] width 291 height 11
click at [100, 90] on select "Select Item... Yes No" at bounding box center [245, 95] width 291 height 11
select select "a956bcdf-8f12-4f61-bfc1-a6e229dc0595"
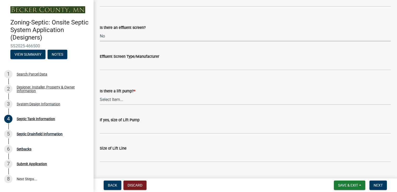
scroll to position [225, 0]
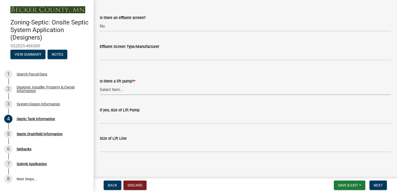
click at [124, 89] on select "Select Item... Yes No" at bounding box center [245, 89] width 291 height 11
click at [100, 84] on select "Select Item... Yes No" at bounding box center [245, 89] width 291 height 11
select select "ba43cfd8-3223-4e93-a41d-8bc71aa45820"
click at [382, 183] on button "Next" at bounding box center [377, 184] width 17 height 9
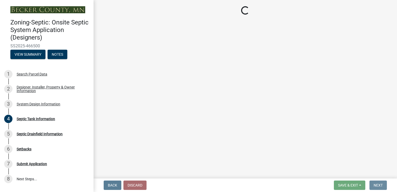
scroll to position [0, 0]
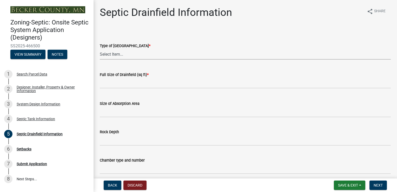
click at [107, 52] on select "Select Item... Chamber Trench Rock Trench Gravelless Mound Pressure Bed Seepage…" at bounding box center [245, 54] width 291 height 11
click at [100, 49] on select "Select Item... Chamber Trench Rock Trench Gravelless Mound Pressure Bed Seepage…" at bounding box center [245, 54] width 291 height 11
select select "aff5a67c-96fc-4cda-a582-7f2b3a4cd22a"
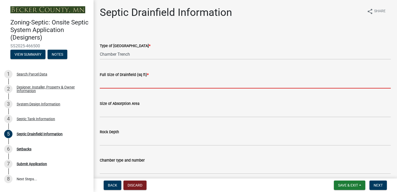
click at [107, 84] on input "text" at bounding box center [245, 83] width 291 height 11
type input "500"
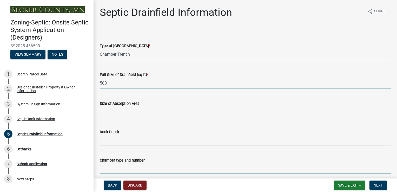
type input "[PERSON_NAME]"
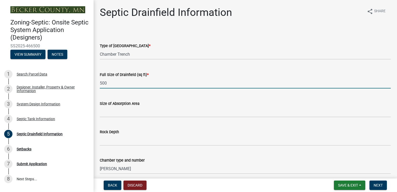
type input "3.2"
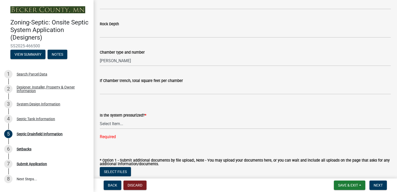
scroll to position [130, 0]
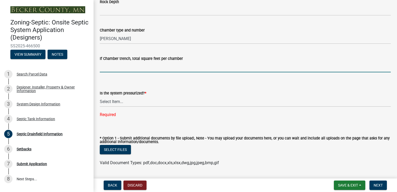
click at [132, 66] on input "If Chamber trench, total square feet per chamber" at bounding box center [245, 67] width 291 height 11
type input "15"
click at [121, 101] on select "Select Item... Yes No" at bounding box center [245, 101] width 291 height 11
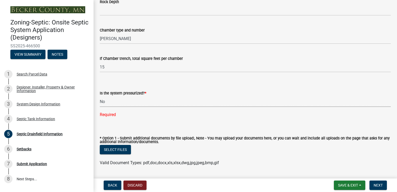
click at [100, 96] on select "Select Item... Yes No" at bounding box center [245, 101] width 291 height 11
select select "8e987edc-9e69-430b-9b11-ad589d3299ec"
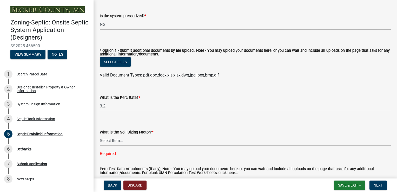
scroll to position [208, 0]
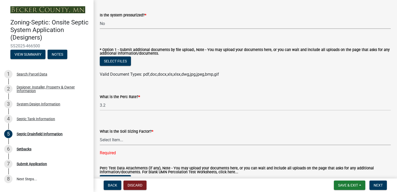
click at [128, 142] on select "Select Item... 0.00 0.24 0.45 0.50 0.60 0.78 .83 1.27 1.67" at bounding box center [245, 139] width 291 height 11
click at [100, 134] on select "Select Item... 0.00 0.24 0.45 0.50 0.60 0.78 .83 1.27 1.67" at bounding box center [245, 139] width 291 height 11
select select "dac4ac35-55b4-499a-b025-a1e3fbf96bb4"
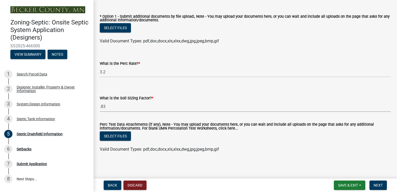
scroll to position [242, 0]
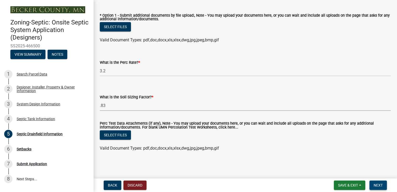
drag, startPoint x: 381, startPoint y: 184, endPoint x: 367, endPoint y: 176, distance: 15.1
click at [380, 184] on span "Next" at bounding box center [378, 185] width 9 height 4
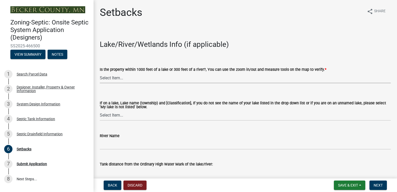
click at [116, 77] on select "Select Item... Yes No" at bounding box center [245, 77] width 291 height 11
click at [100, 72] on select "Select Item... Yes No" at bounding box center [245, 77] width 291 height 11
select select "479aafb6-b6e6-4f54-9b3a-e9d3c09fb6b0"
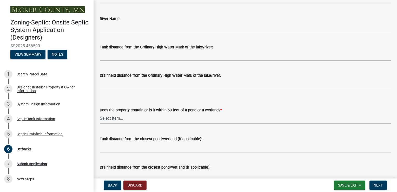
scroll to position [130, 0]
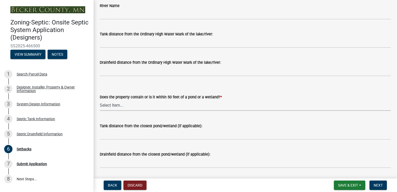
click at [132, 107] on select "Select Item... Yes No" at bounding box center [245, 105] width 291 height 11
click at [100, 100] on select "Select Item... Yes No" at bounding box center [245, 105] width 291 height 11
select select "23044af5-43bb-4cf5-8aef-2716db2ce5fc"
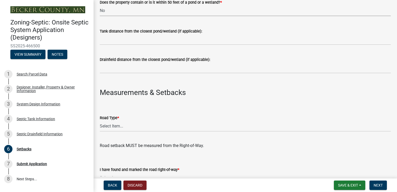
scroll to position [234, 0]
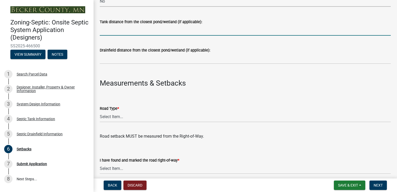
click at [118, 30] on input "Tank distance from the closest pond/wetland (if applicable):" at bounding box center [245, 30] width 291 height 11
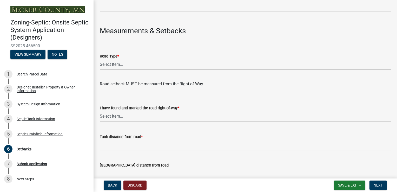
scroll to position [312, 0]
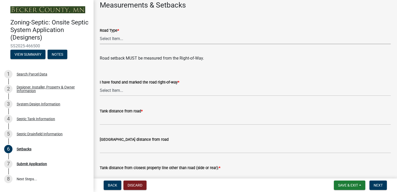
click at [120, 38] on select "Select Item... State County Public / Township Private Easement [GEOGRAPHIC_DATA]" at bounding box center [245, 39] width 291 height 11
click at [100, 34] on select "Select Item... State County Public / Township Private Easement [GEOGRAPHIC_DATA]" at bounding box center [245, 39] width 291 height 11
select select "341aaaa4-06c5-40e5-817d-62b65c9e97ec"
click at [118, 90] on select "Select Item... Yes No" at bounding box center [245, 90] width 291 height 11
click at [100, 85] on select "Select Item... Yes No" at bounding box center [245, 90] width 291 height 11
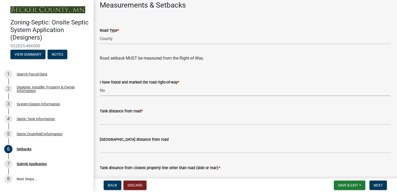
select select "2c0c9673-cfd8-4d5e-8ea6-73593e257713"
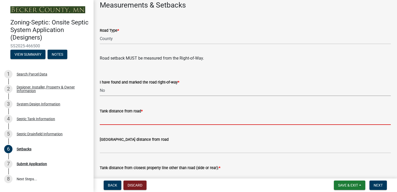
click at [142, 121] on input "Tank distance from road *" at bounding box center [245, 119] width 291 height 11
type input "68'"
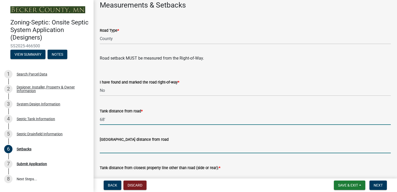
type input "84'"
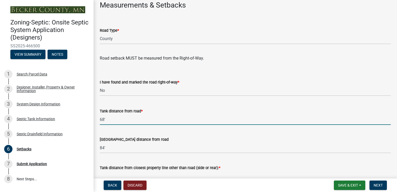
type input "103'"
type input "79'"
type input "18'"
type input "25'"
type input "113'"
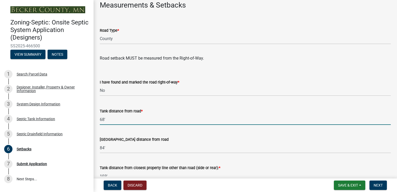
type input "120'"
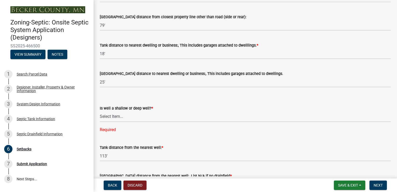
scroll to position [494, 0]
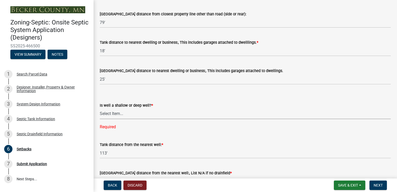
drag, startPoint x: 132, startPoint y: 114, endPoint x: 130, endPoint y: 116, distance: 3.1
click at [132, 114] on select "Select Item... Deep Well Shallow Well No Well - Connected or to be connected to…" at bounding box center [245, 113] width 291 height 11
click at [100, 108] on select "Select Item... Deep Well Shallow Well No Well - Connected or to be connected to…" at bounding box center [245, 113] width 291 height 11
select select "cf78f1da-f066-4305-88a2-864abad1fa52"
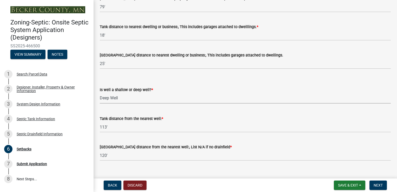
scroll to position [518, 0]
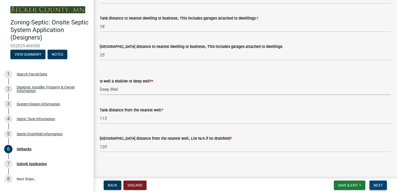
click at [379, 184] on span "Next" at bounding box center [378, 185] width 9 height 4
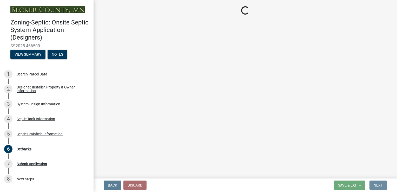
scroll to position [0, 0]
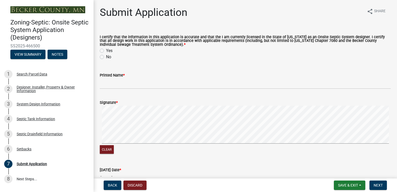
click at [106, 48] on label "Yes" at bounding box center [109, 51] width 6 height 6
click at [106, 48] on input "Yes" at bounding box center [107, 49] width 3 height 3
radio input "true"
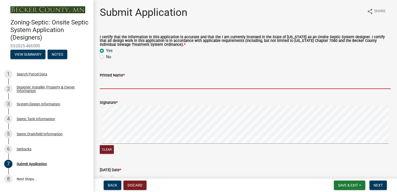
click at [110, 88] on input "Printed Name *" at bounding box center [245, 83] width 291 height 11
type input "Dale Renner"
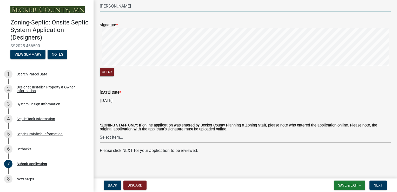
scroll to position [79, 0]
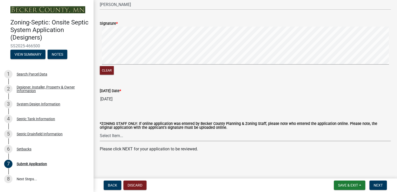
click at [115, 134] on select "Select Item... Jeff Rusness Kyle Vareberg Nicole Bradbury Susan Rockwell Tyler …" at bounding box center [245, 135] width 291 height 11
click at [100, 130] on select "Select Item... Jeff Rusness Kyle Vareberg Nicole Bradbury Susan Rockwell Tyler …" at bounding box center [245, 135] width 291 height 11
select select "762c19e0-f6cb-4209-b3c3-8b6a9825c9a1"
click at [380, 186] on span "Next" at bounding box center [378, 185] width 9 height 4
